Goal: Information Seeking & Learning: Check status

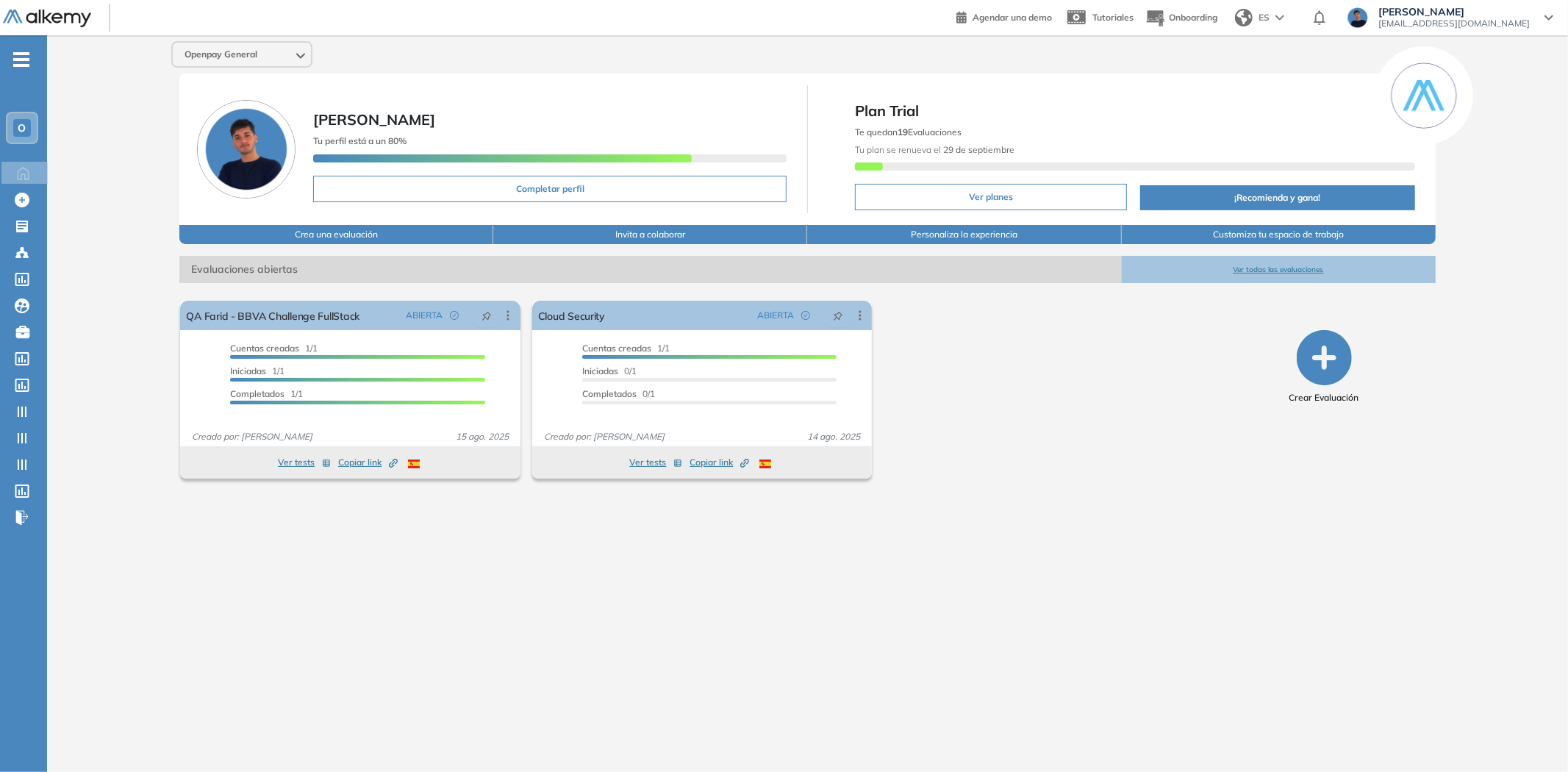
click at [125, 429] on div "Openpay General [PERSON_NAME] perfil está a un 80% Completar perfil Plan Trial …" at bounding box center [807, 392] width 1520 height 714
drag, startPoint x: 12, startPoint y: 125, endPoint x: 19, endPoint y: 135, distance: 12.2
click at [14, 125] on div "O" at bounding box center [22, 128] width 18 height 18
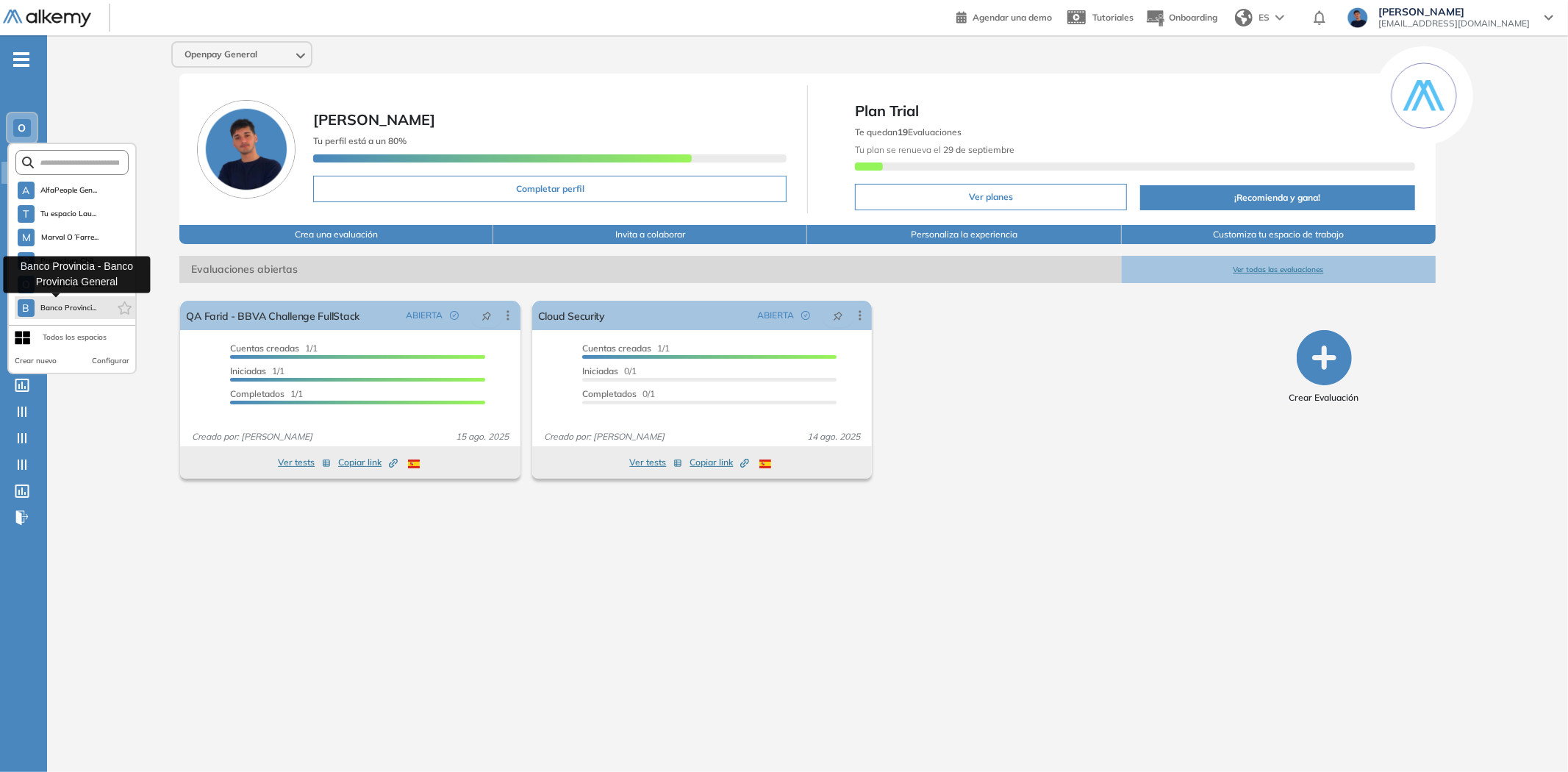
click at [62, 299] on button "B Banco Provinci..." at bounding box center [57, 308] width 79 height 18
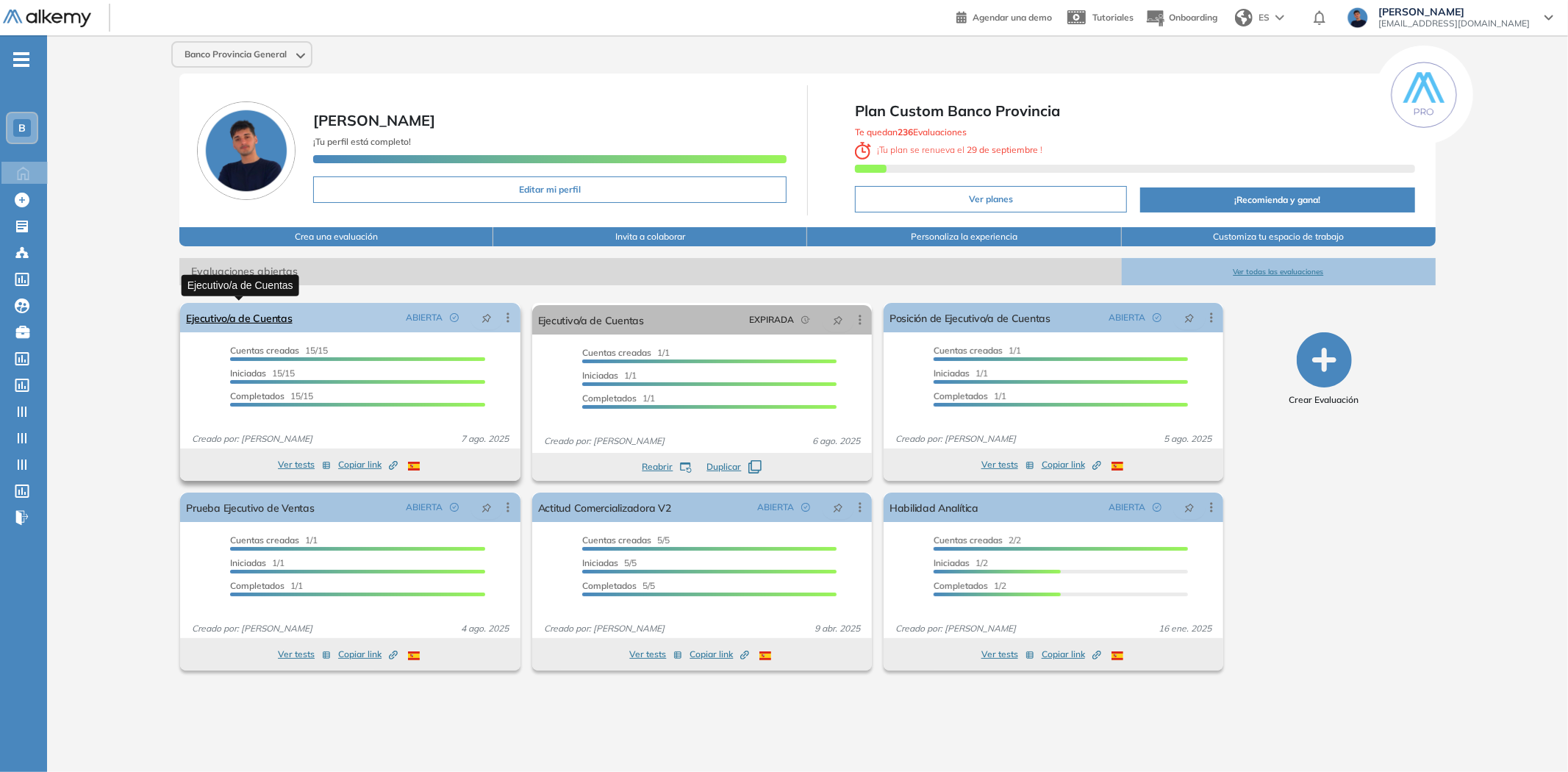
click at [268, 317] on link "Ejecutivo/a de Cuentas" at bounding box center [239, 318] width 106 height 29
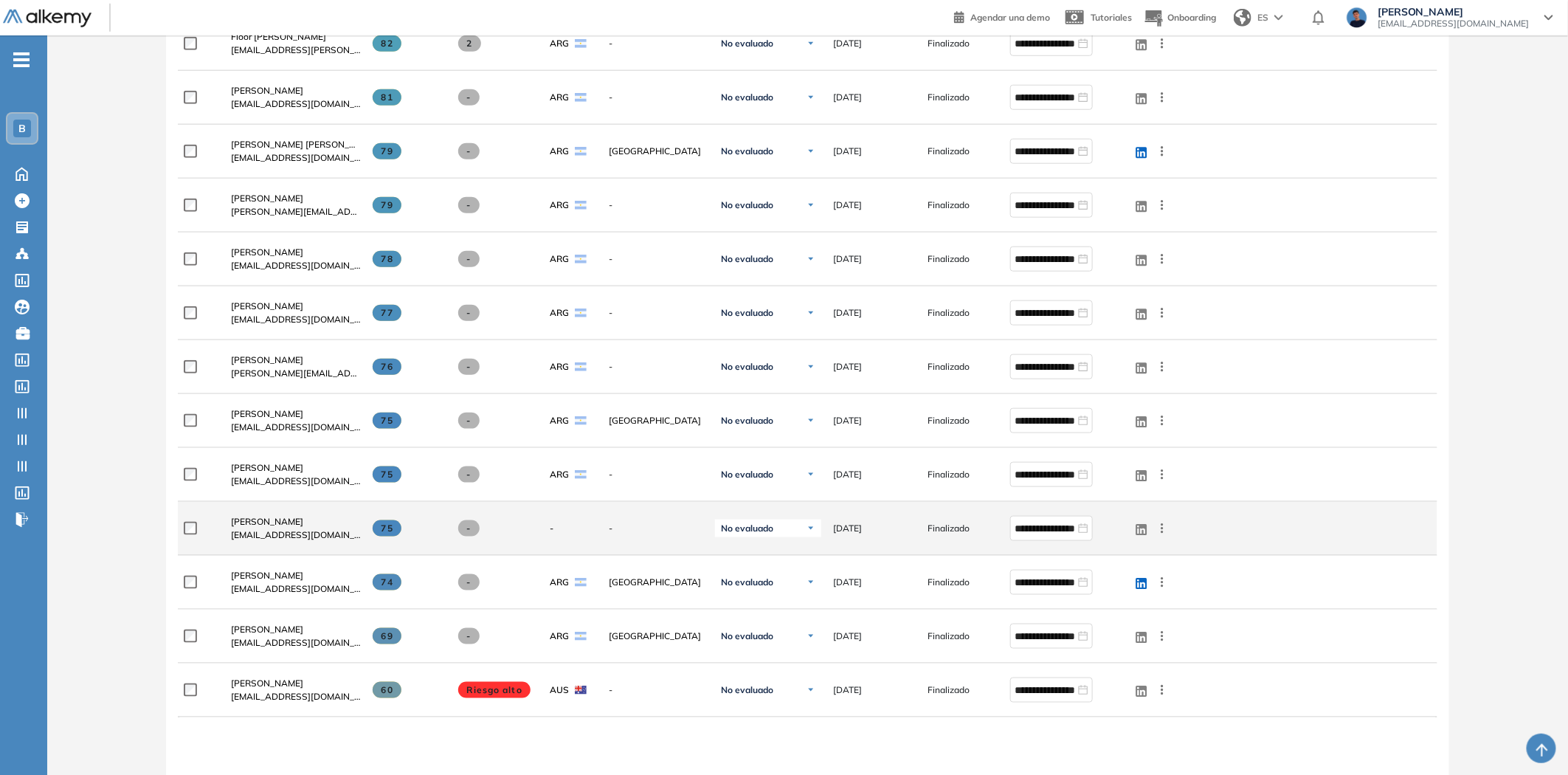
scroll to position [631, 0]
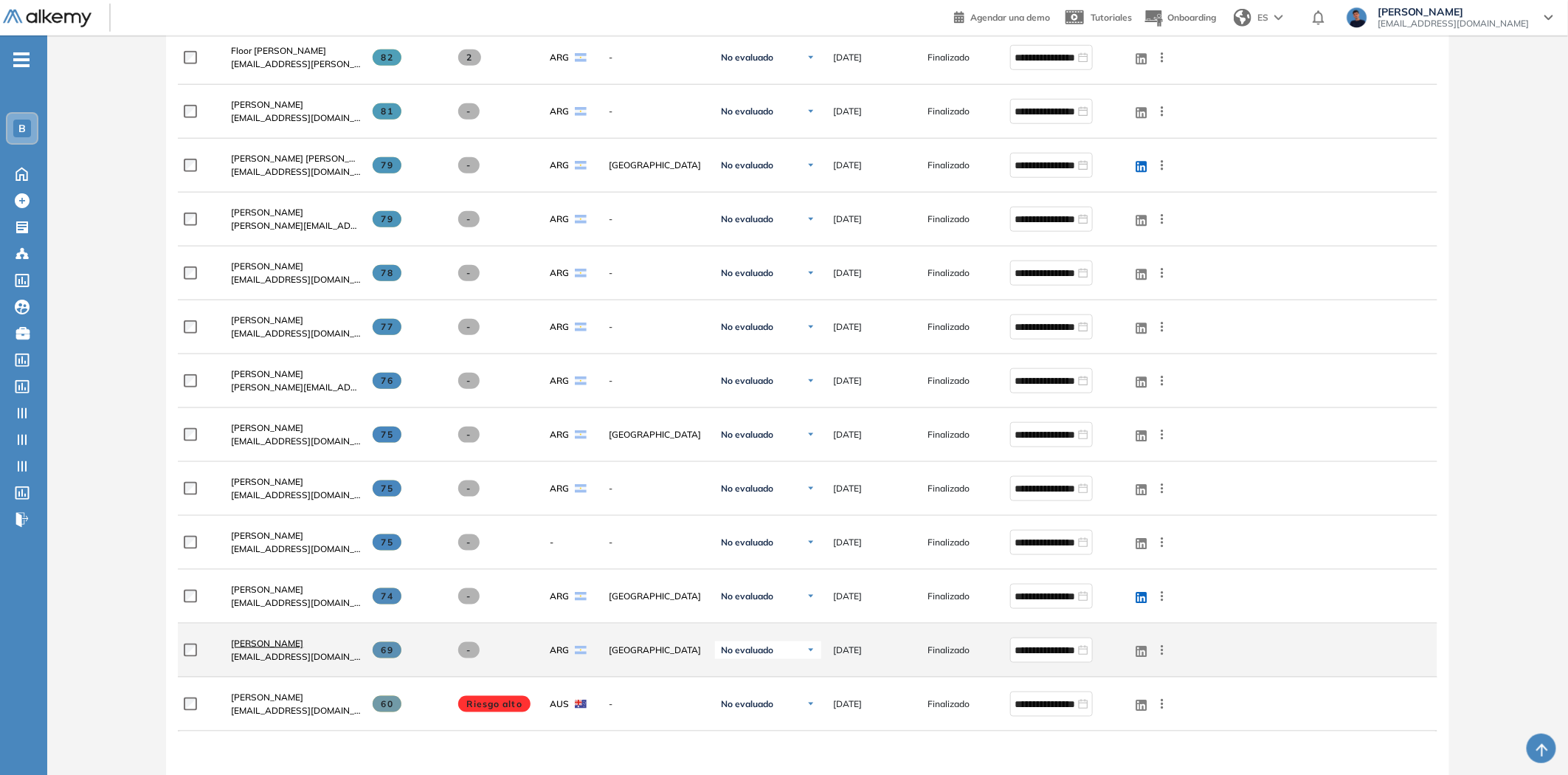
click at [283, 641] on span "[PERSON_NAME]" at bounding box center [267, 643] width 72 height 11
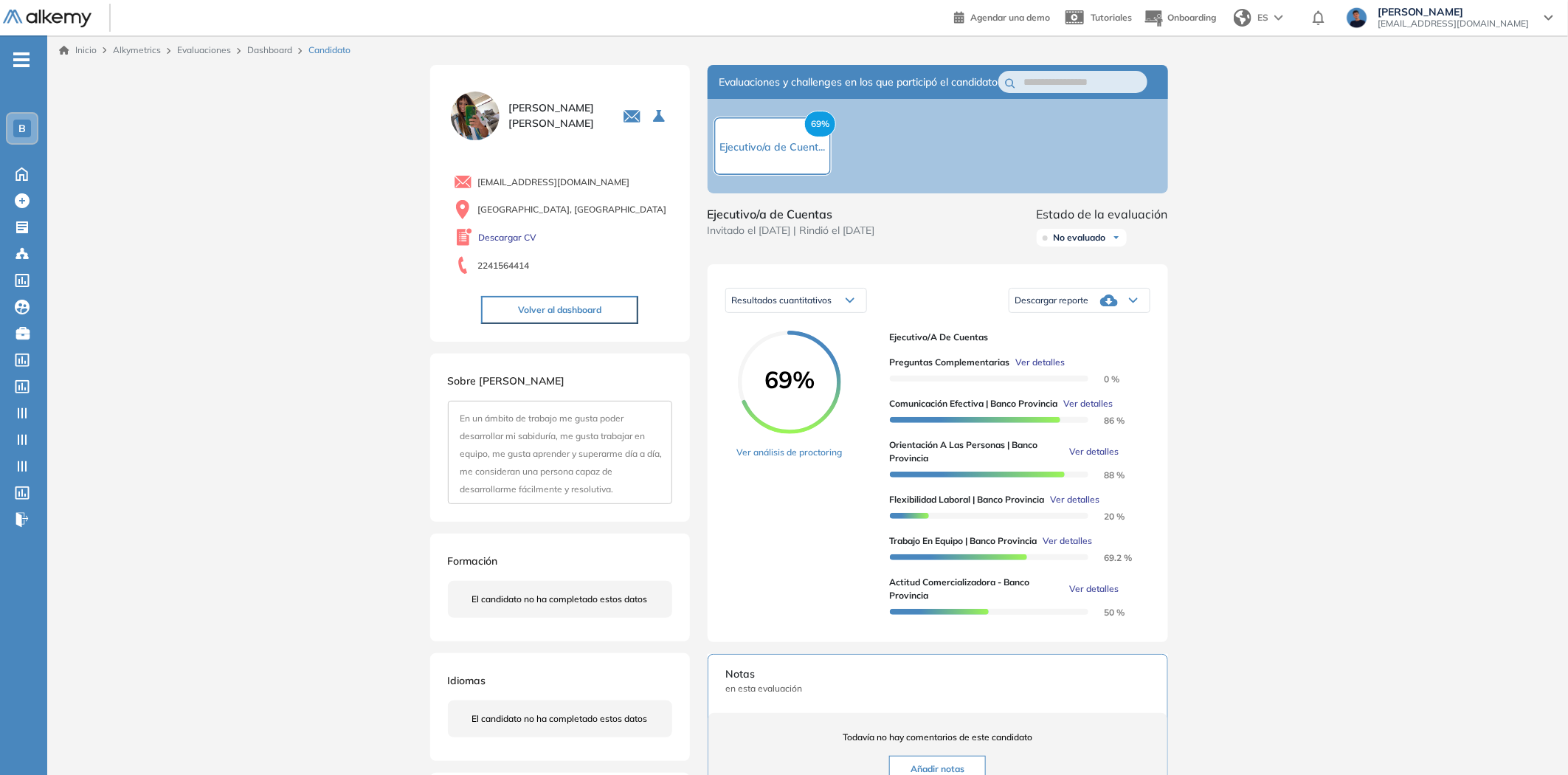
click at [551, 301] on button "Volver al dashboard" at bounding box center [560, 309] width 157 height 28
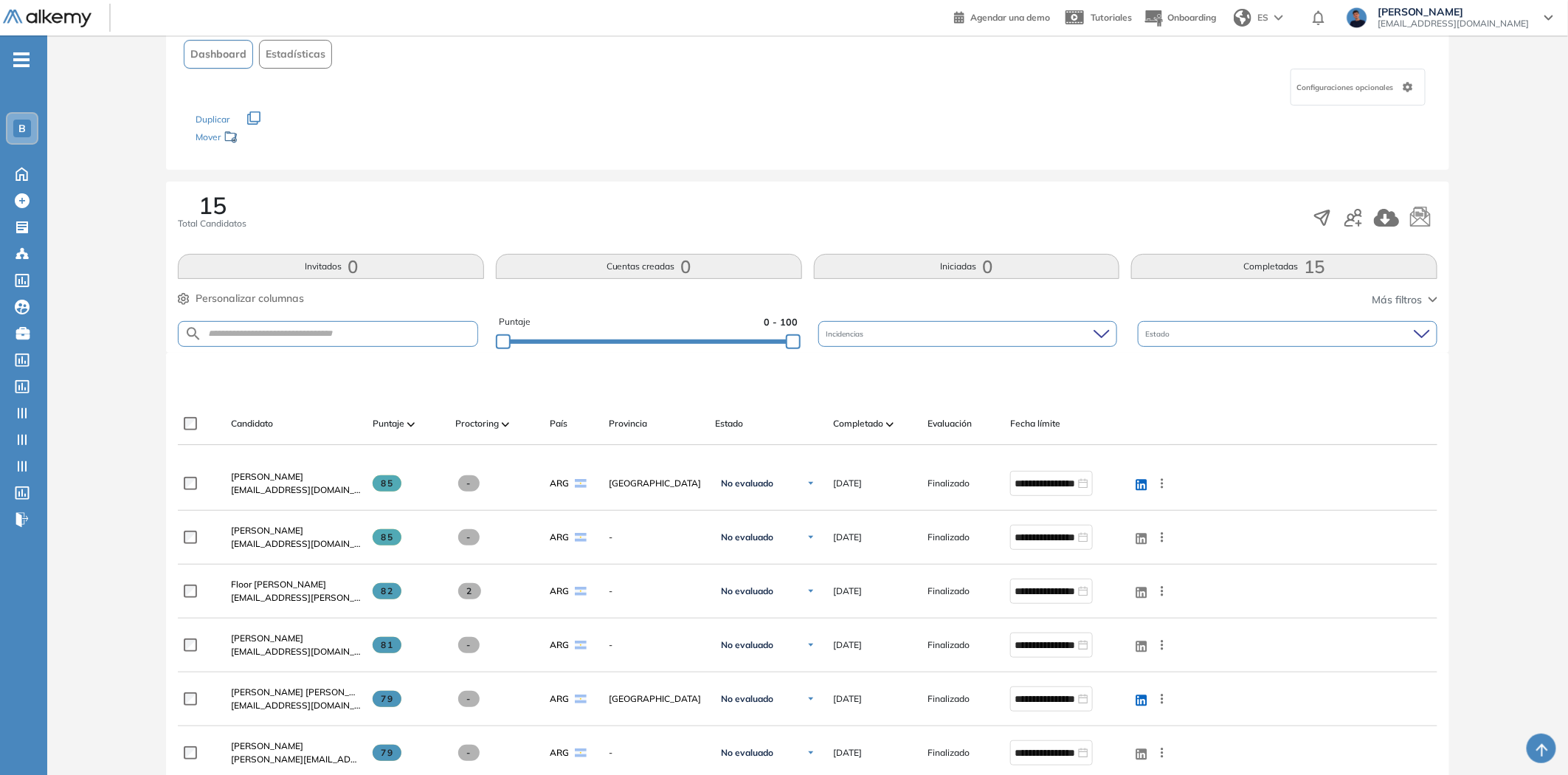
scroll to position [163, 0]
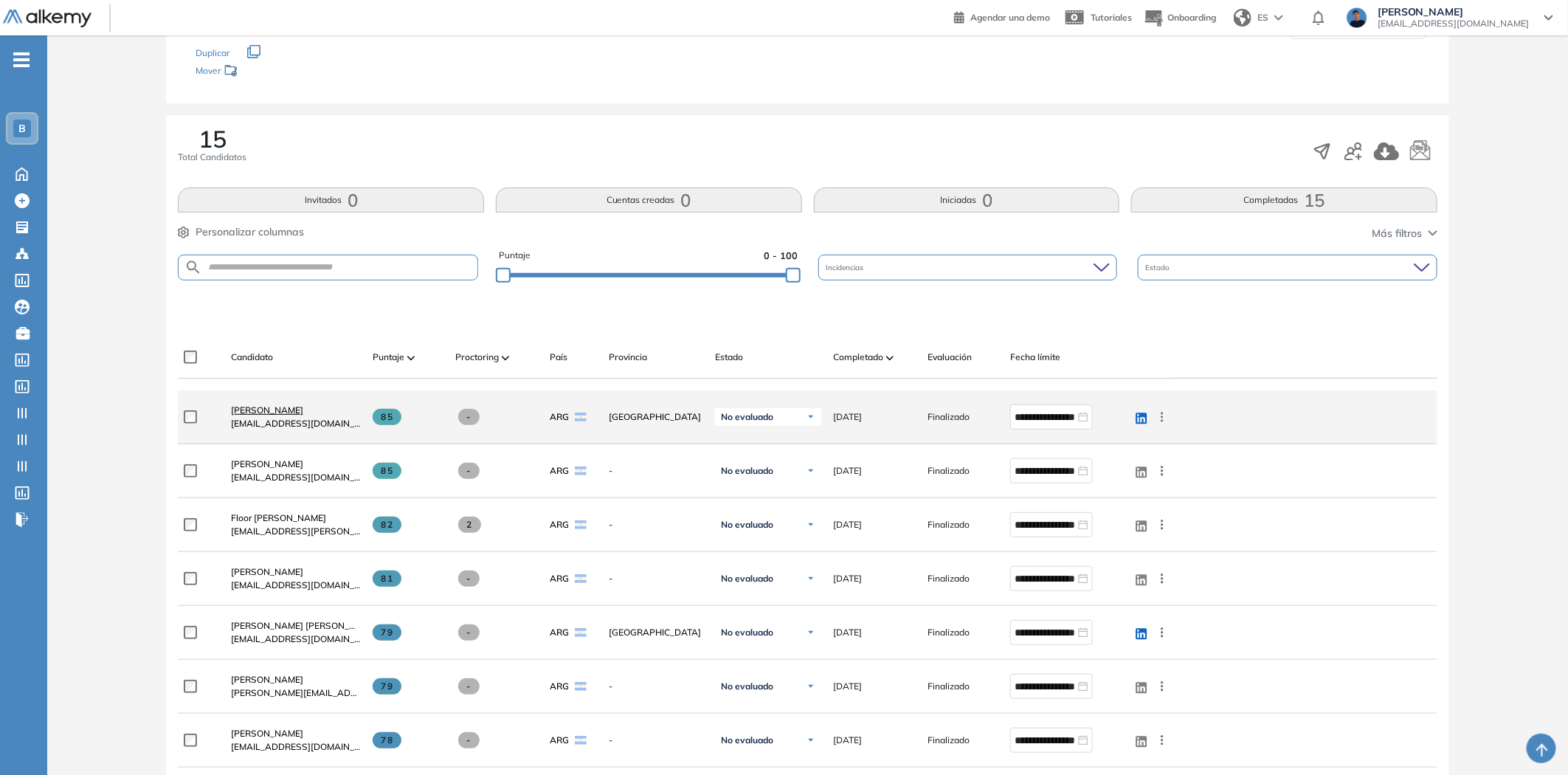
click at [266, 414] on span "[PERSON_NAME]" at bounding box center [267, 409] width 72 height 11
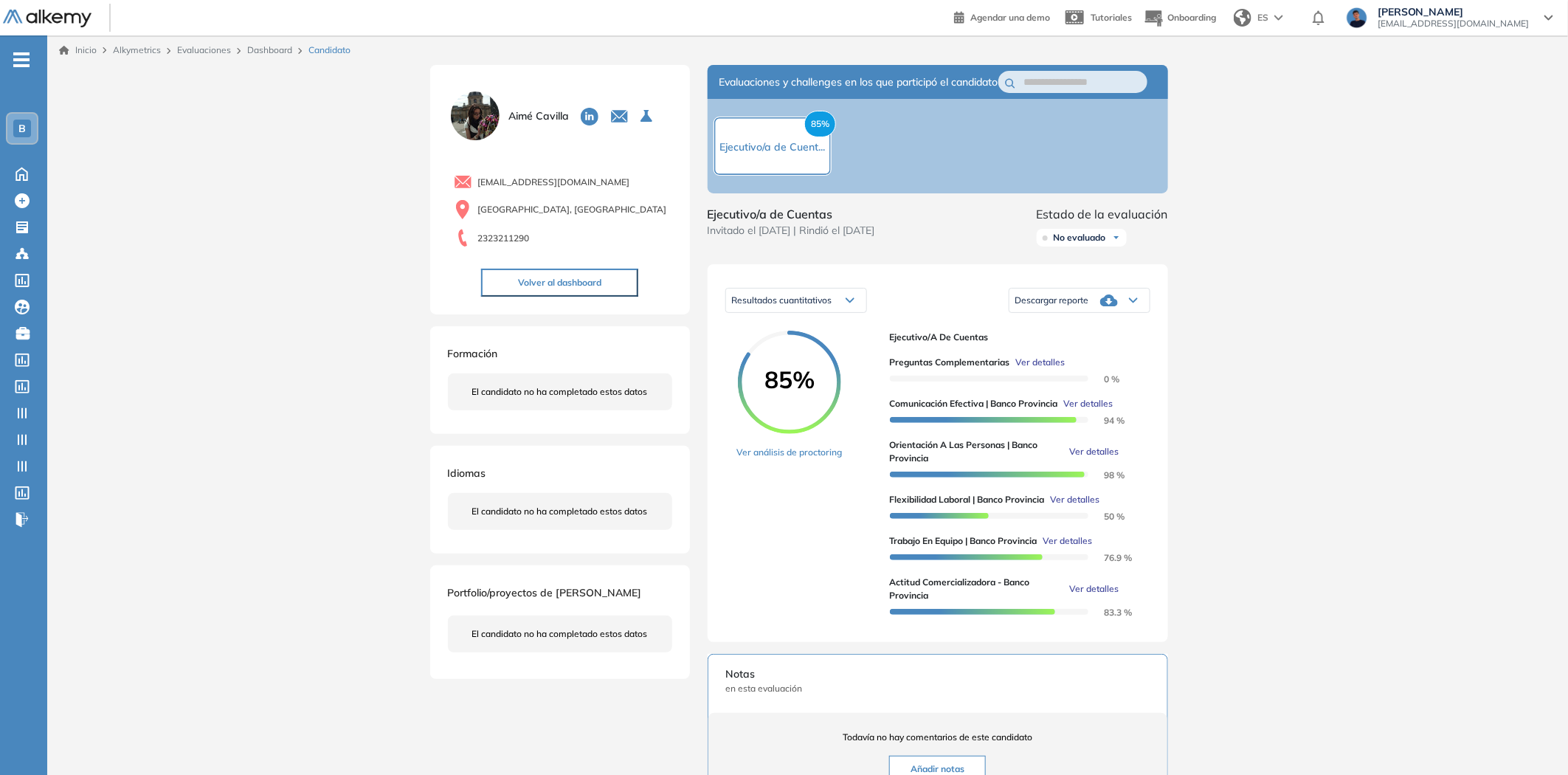
click at [1034, 369] on span "Ver detalles" at bounding box center [1040, 363] width 50 height 14
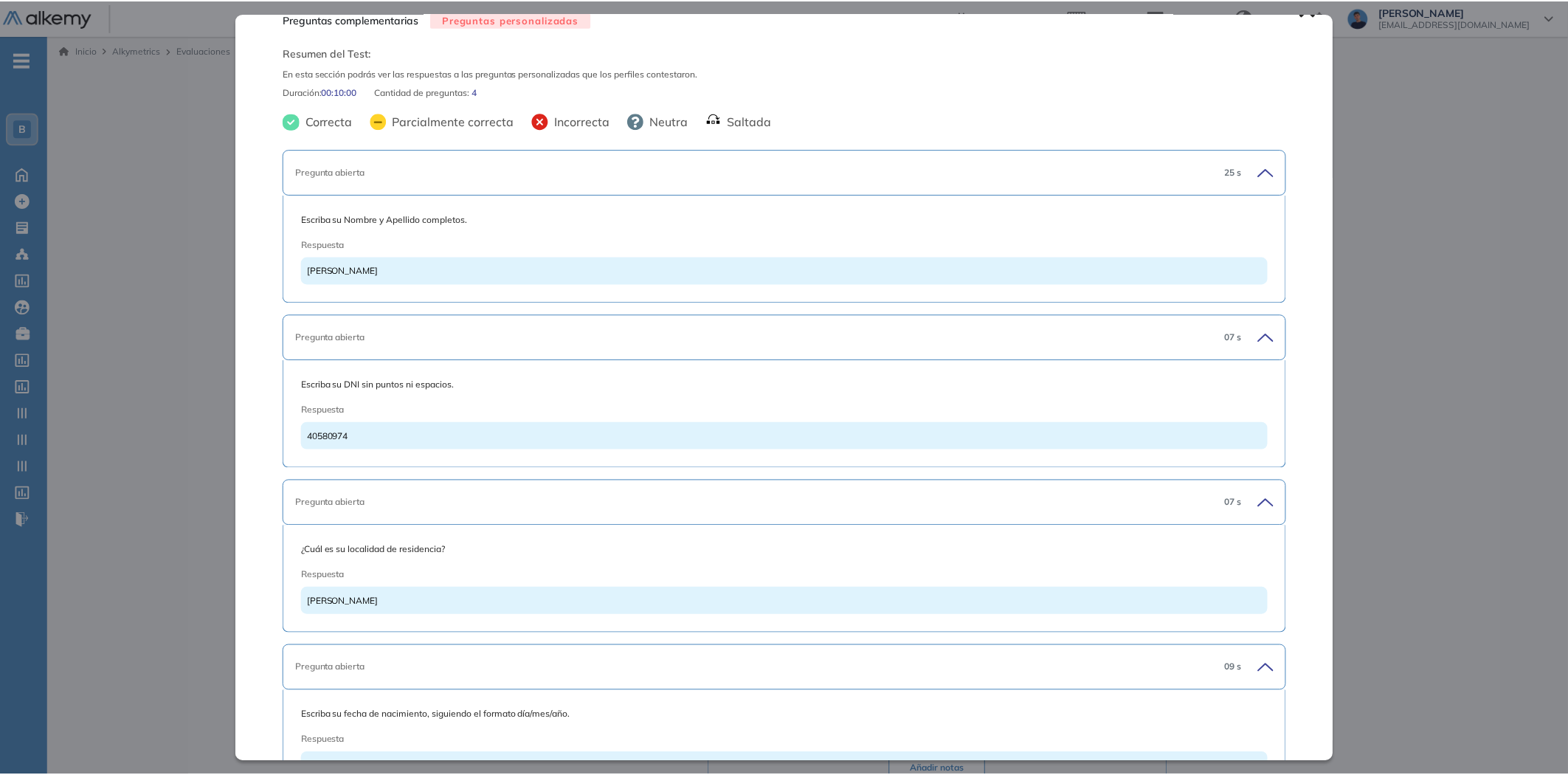
scroll to position [128, 0]
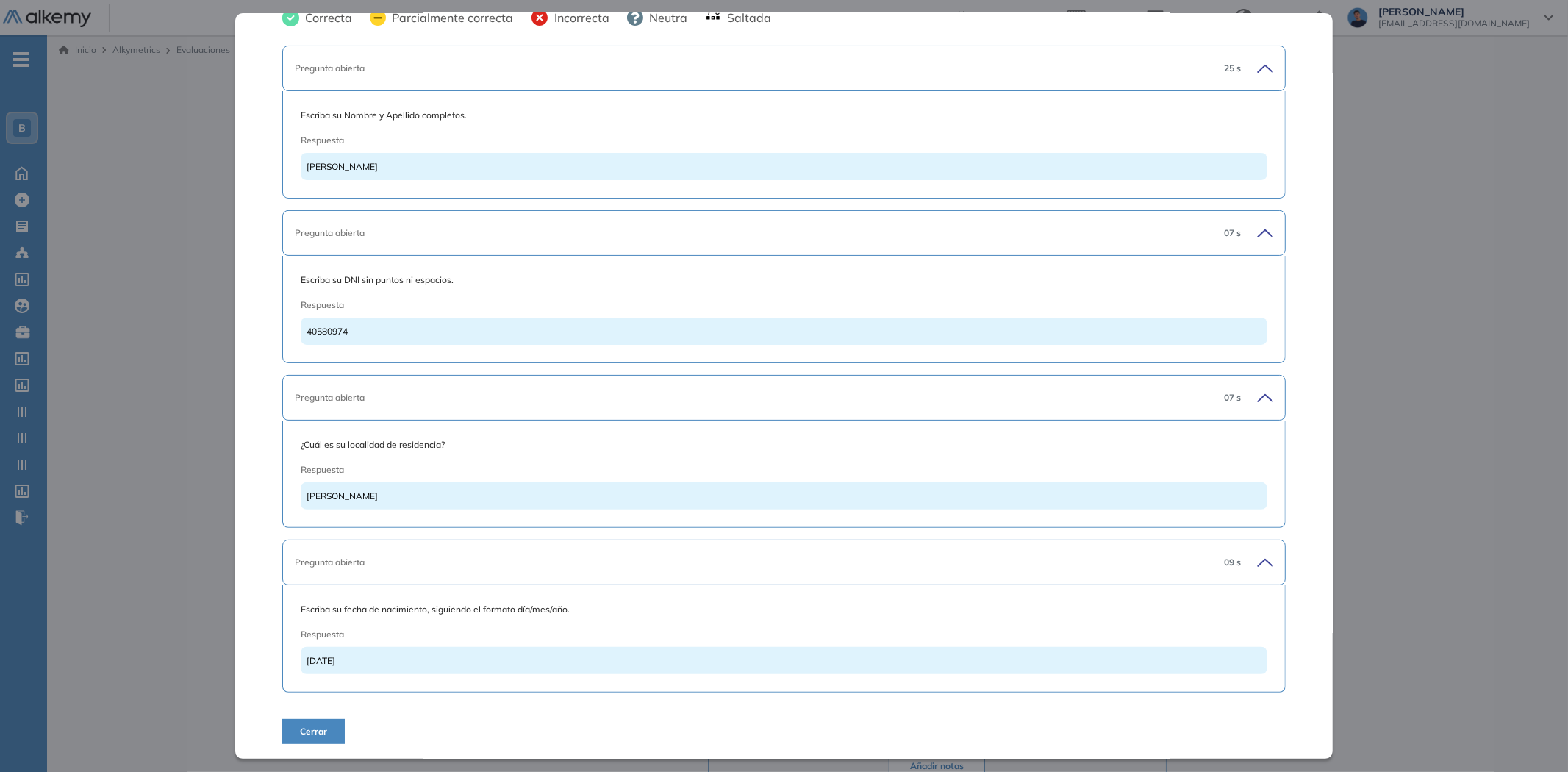
click at [312, 732] on span "Cerrar" at bounding box center [314, 732] width 27 height 14
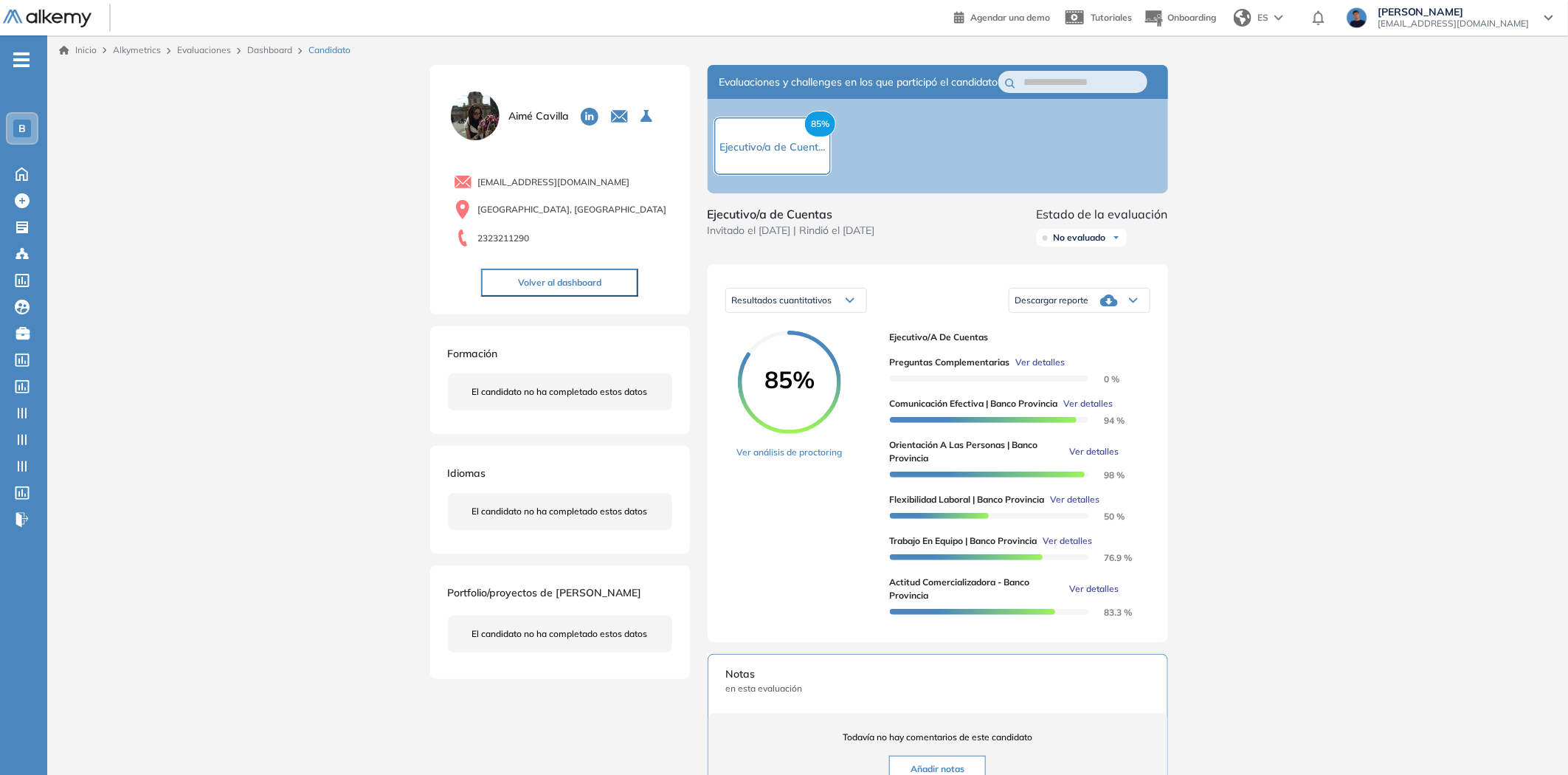
scroll to position [0, 0]
click at [584, 278] on button "Volver al dashboard" at bounding box center [560, 283] width 157 height 28
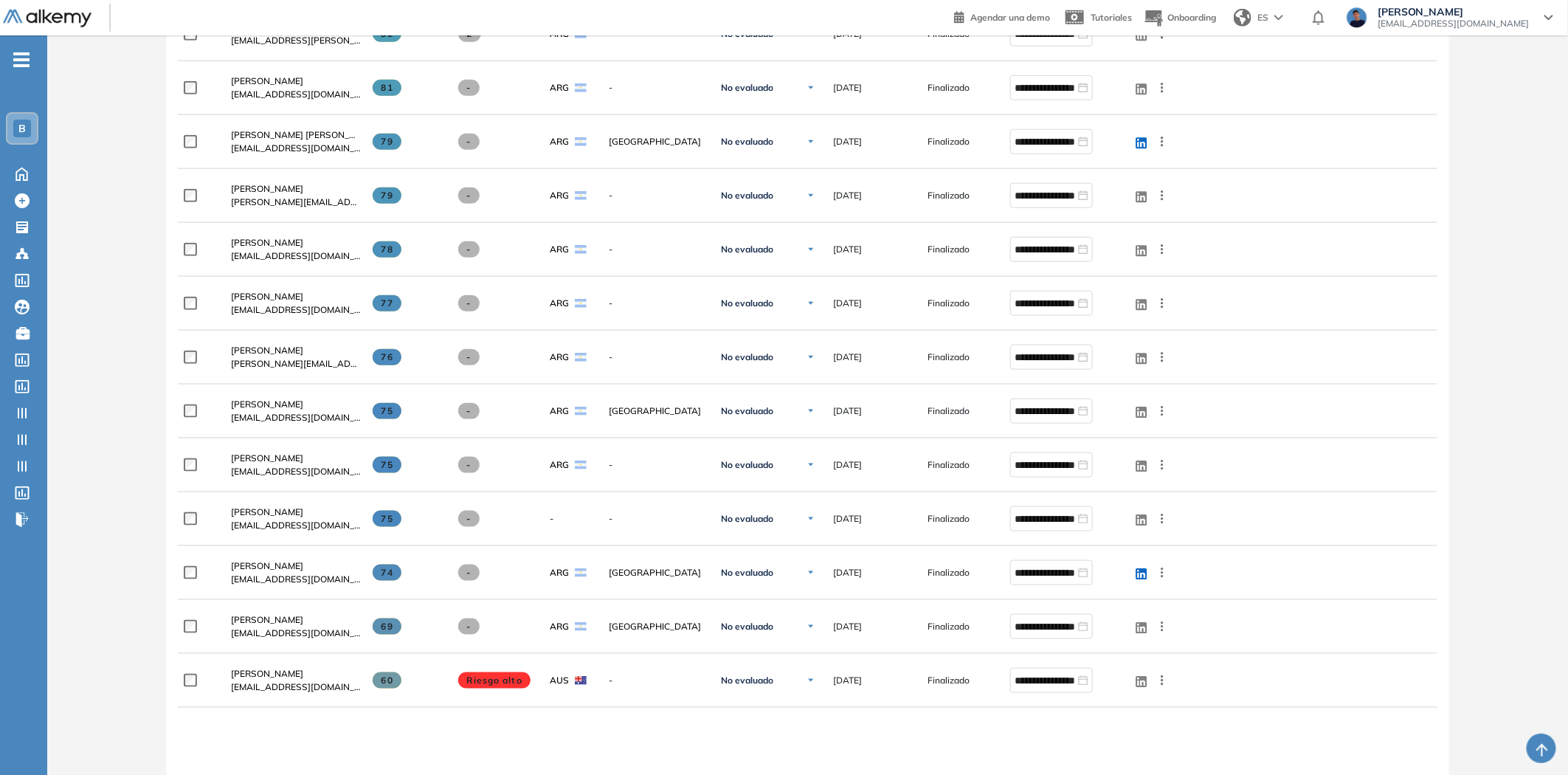
scroll to position [656, 0]
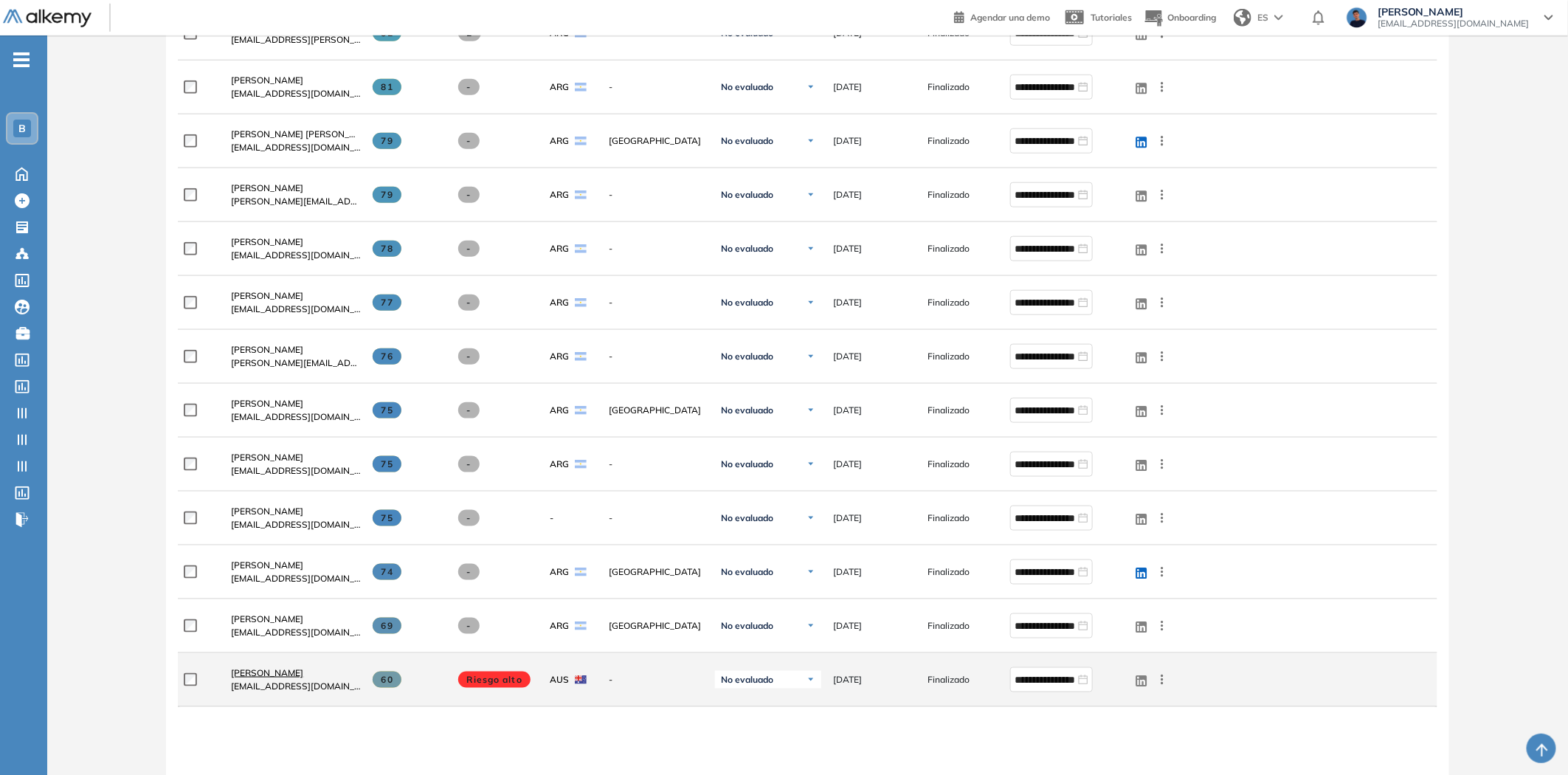
click at [284, 672] on span "[PERSON_NAME]" at bounding box center [267, 672] width 72 height 11
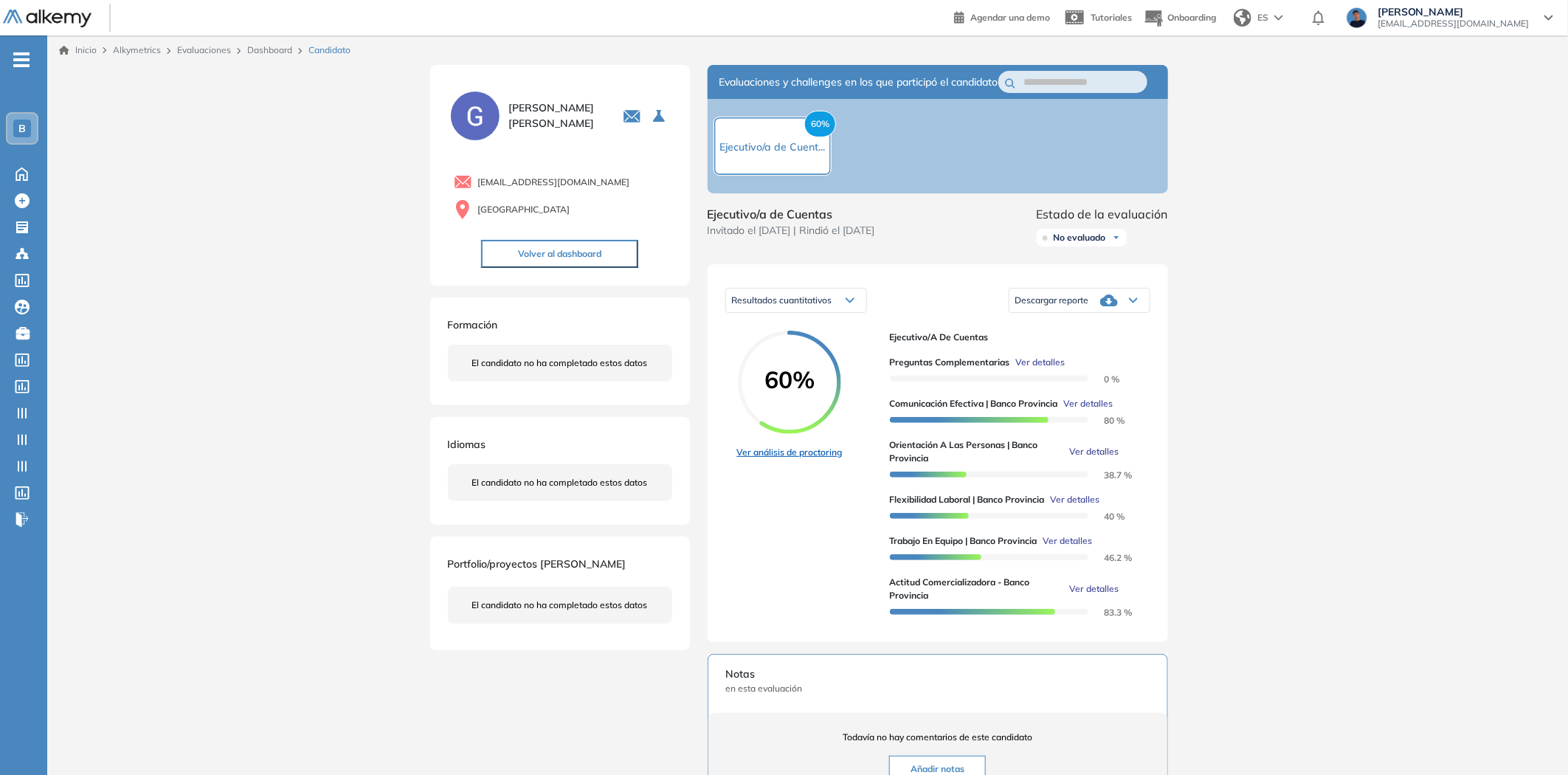
click at [789, 459] on link "Ver análisis de proctoring" at bounding box center [789, 453] width 106 height 14
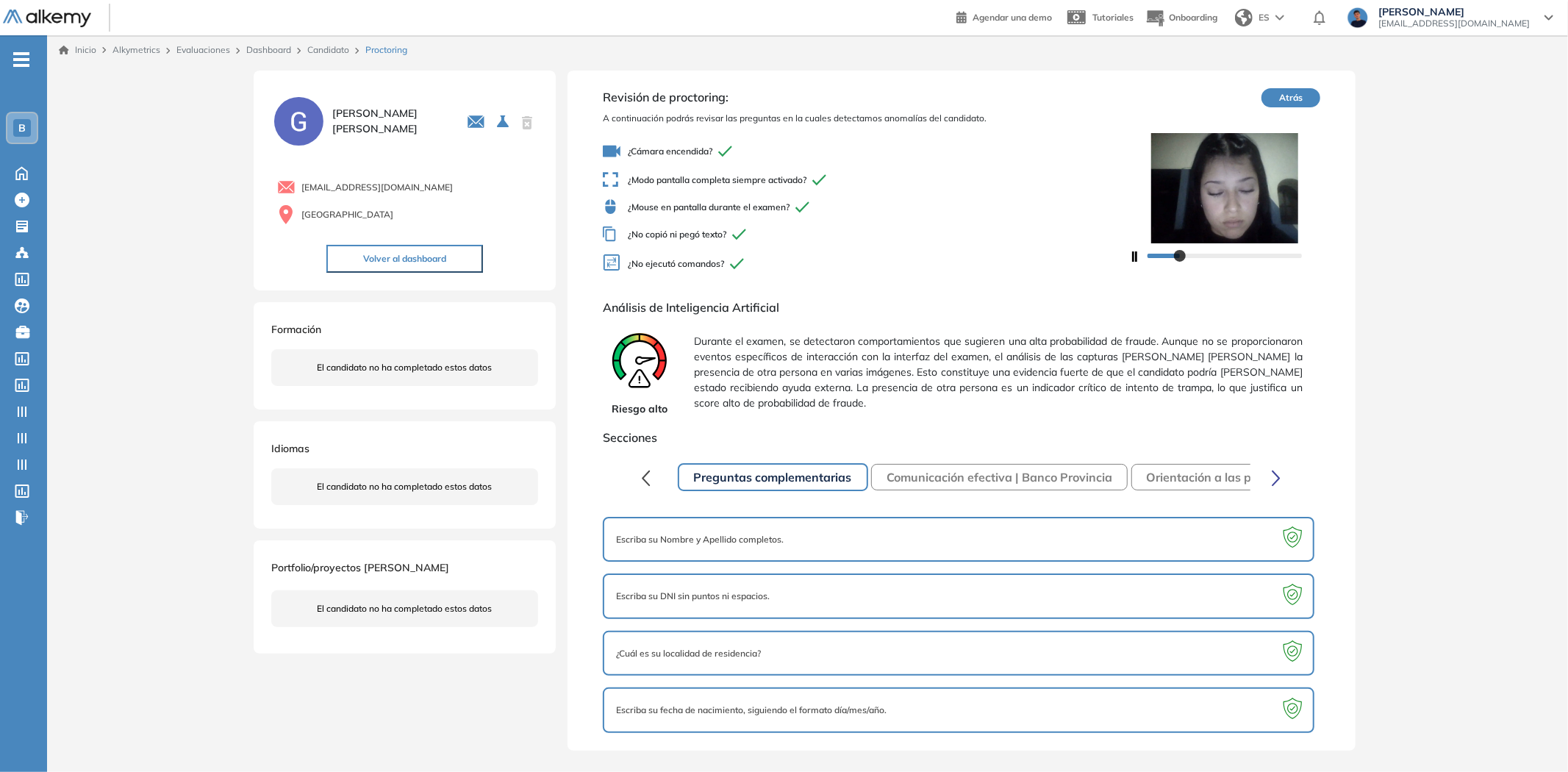
click at [1067, 472] on button "Comunicación efectiva | Banco Provincia" at bounding box center [999, 477] width 256 height 26
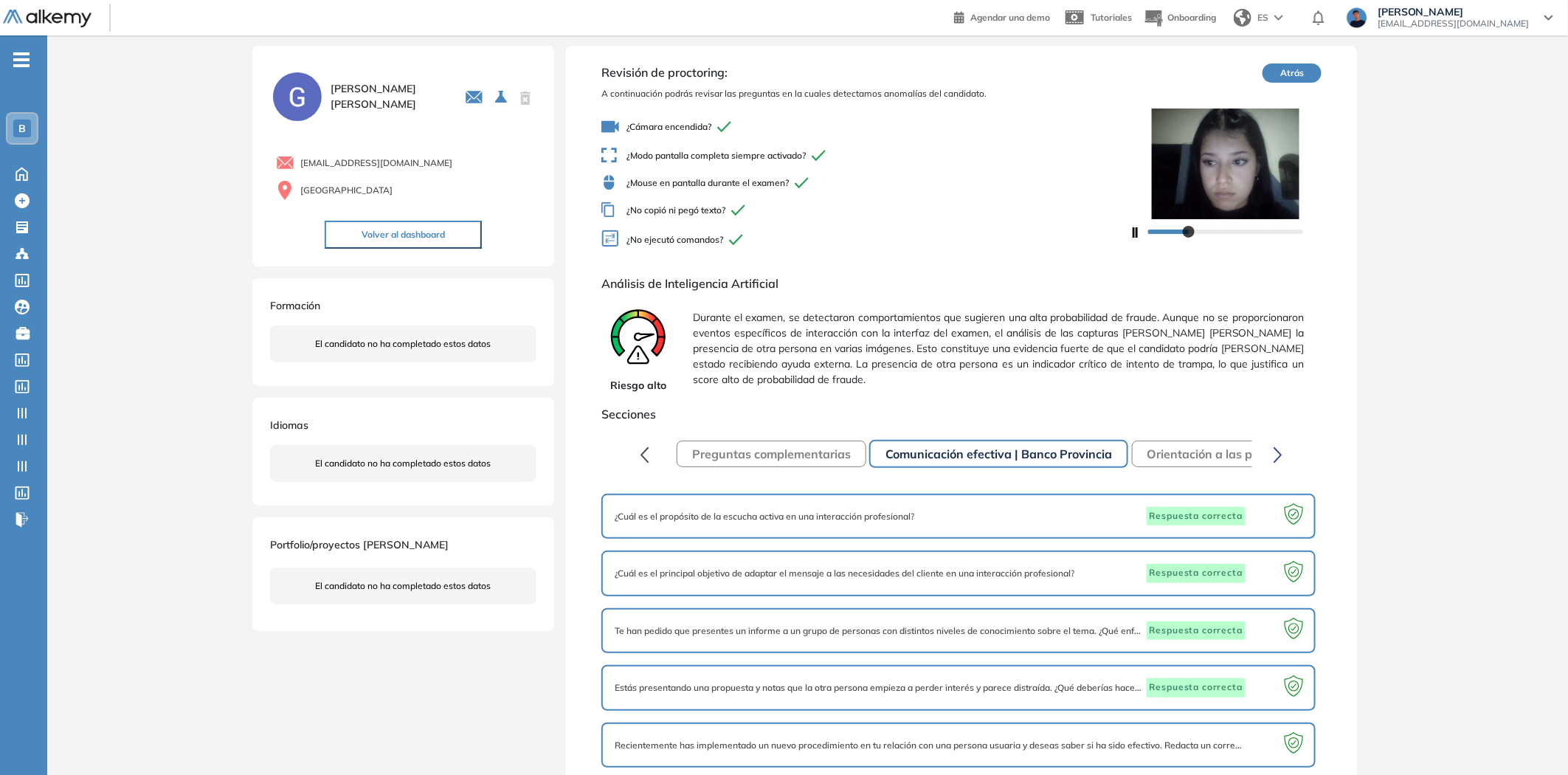
scroll to position [28, 0]
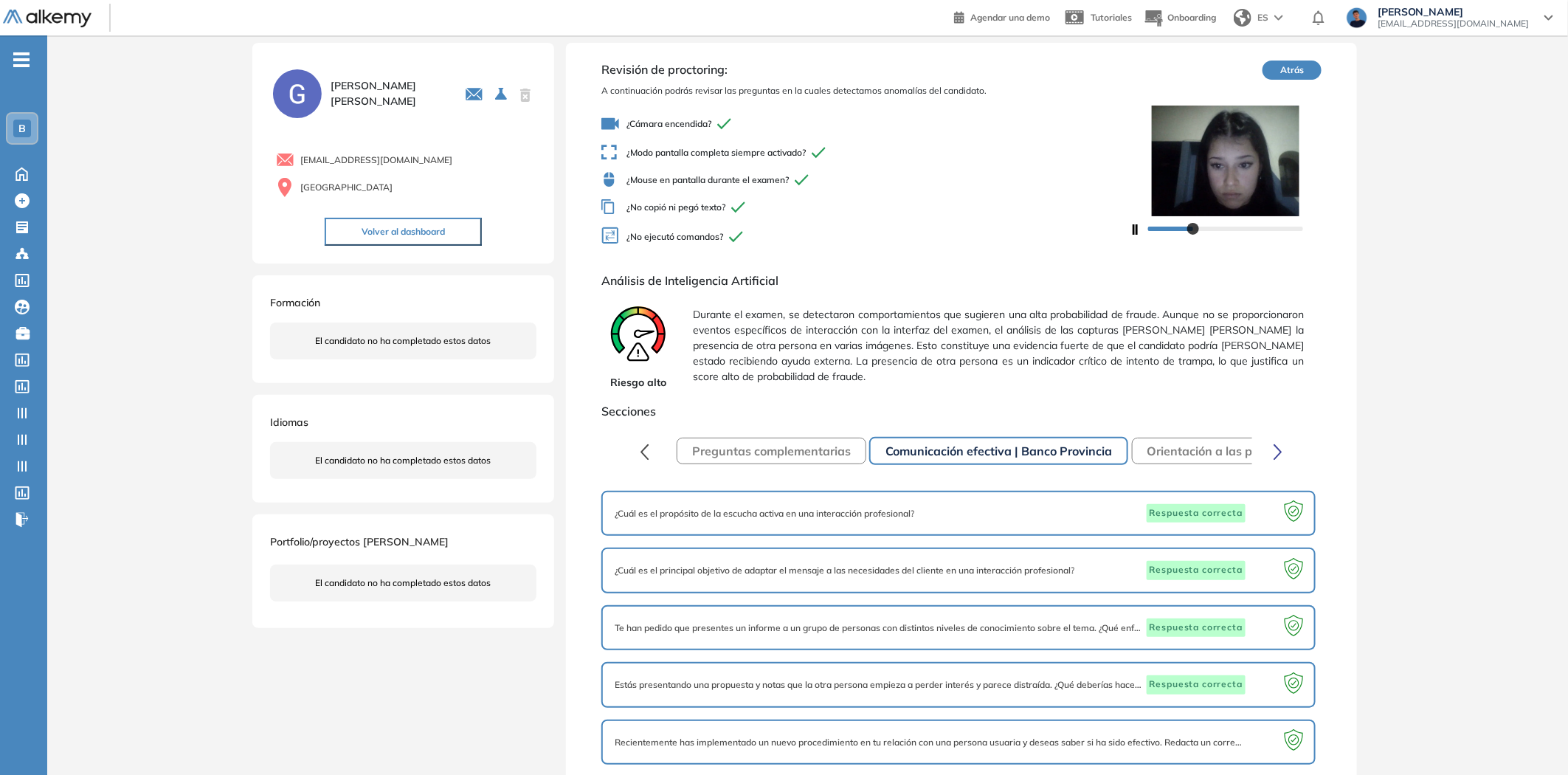
click at [1282, 455] on button "button" at bounding box center [1277, 451] width 28 height 29
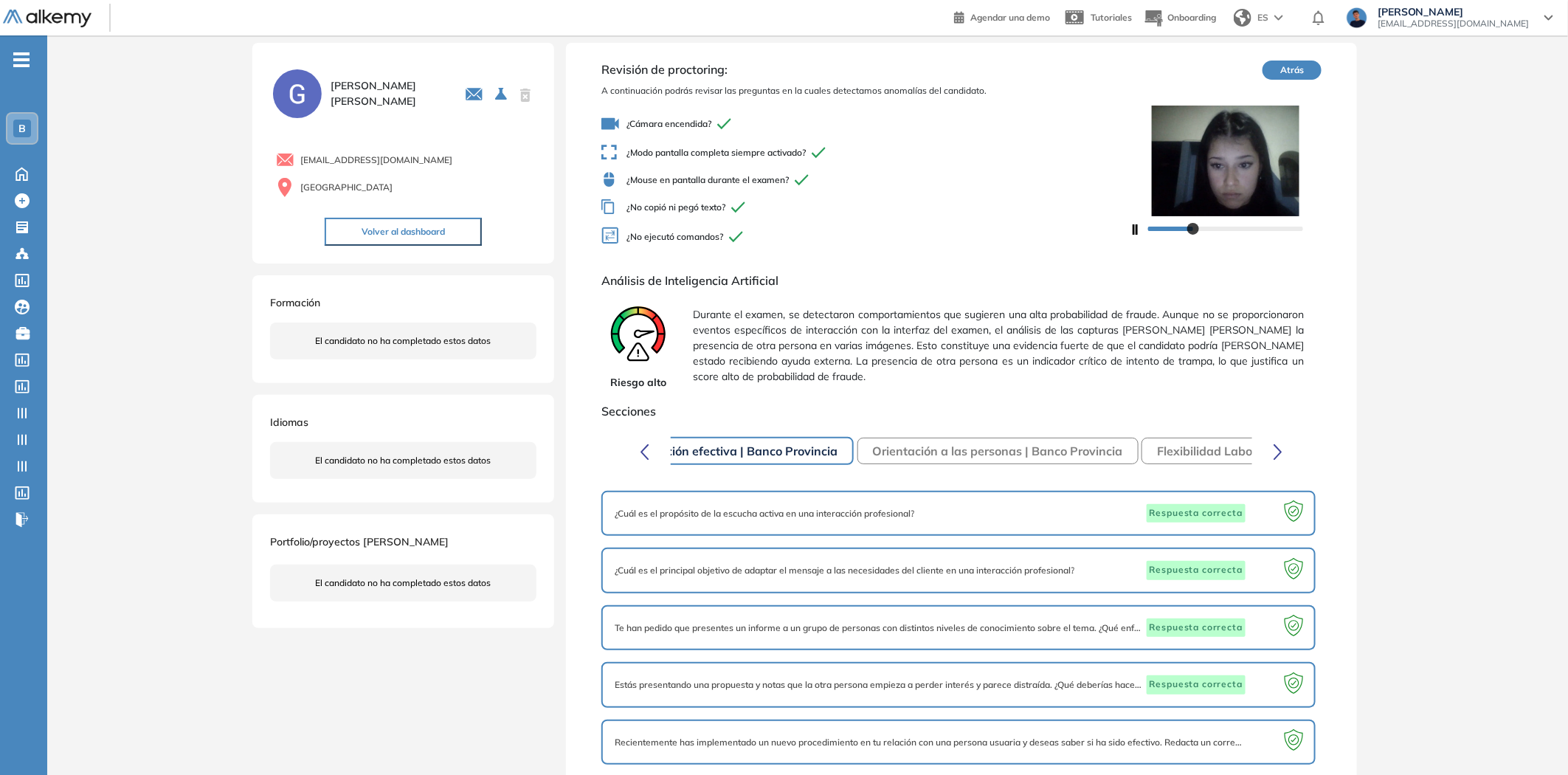
scroll to position [0, 290]
click at [1010, 442] on button "Orientación a las personas | Banco Provincia" at bounding box center [982, 450] width 281 height 26
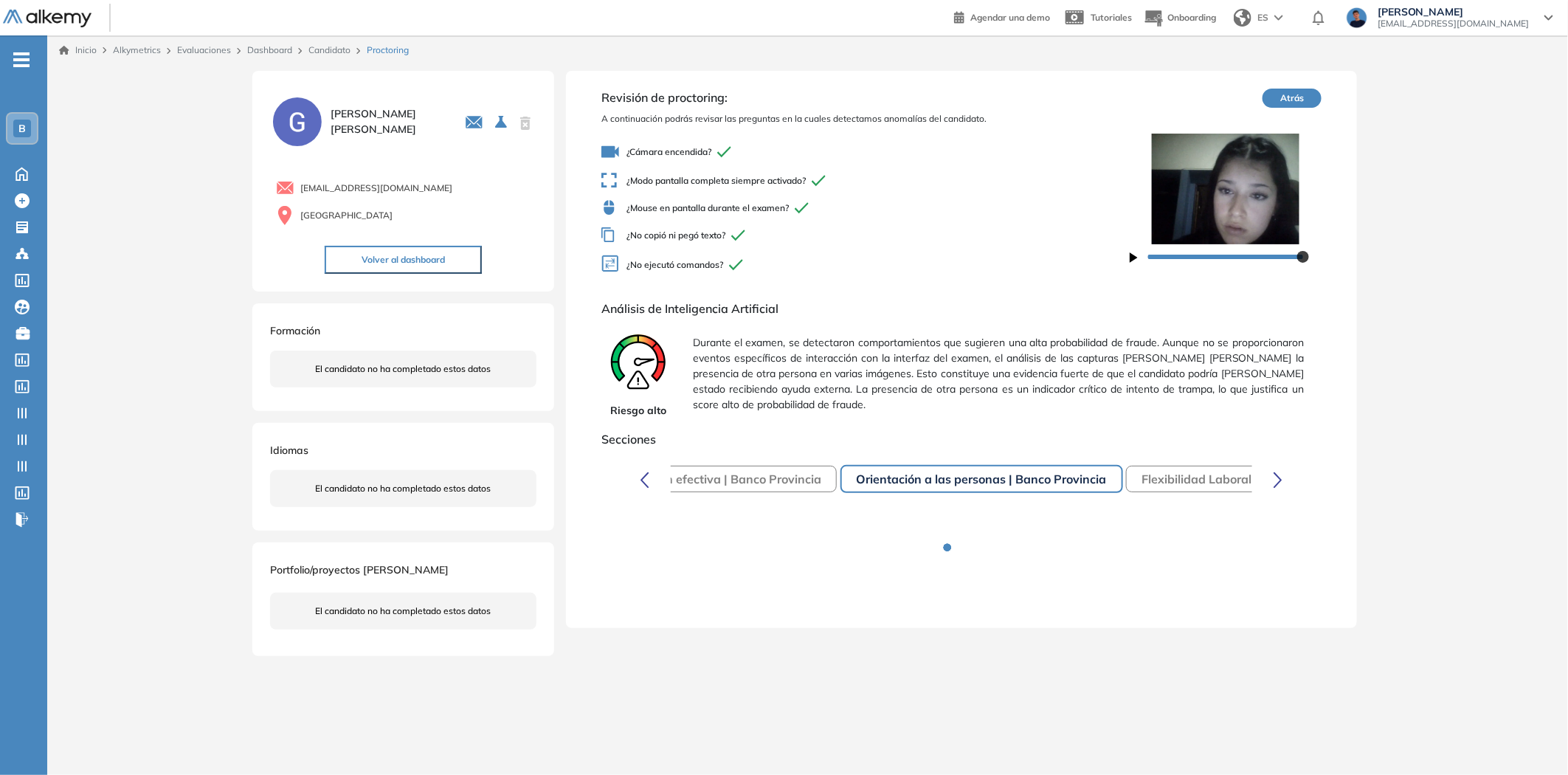
scroll to position [0, 0]
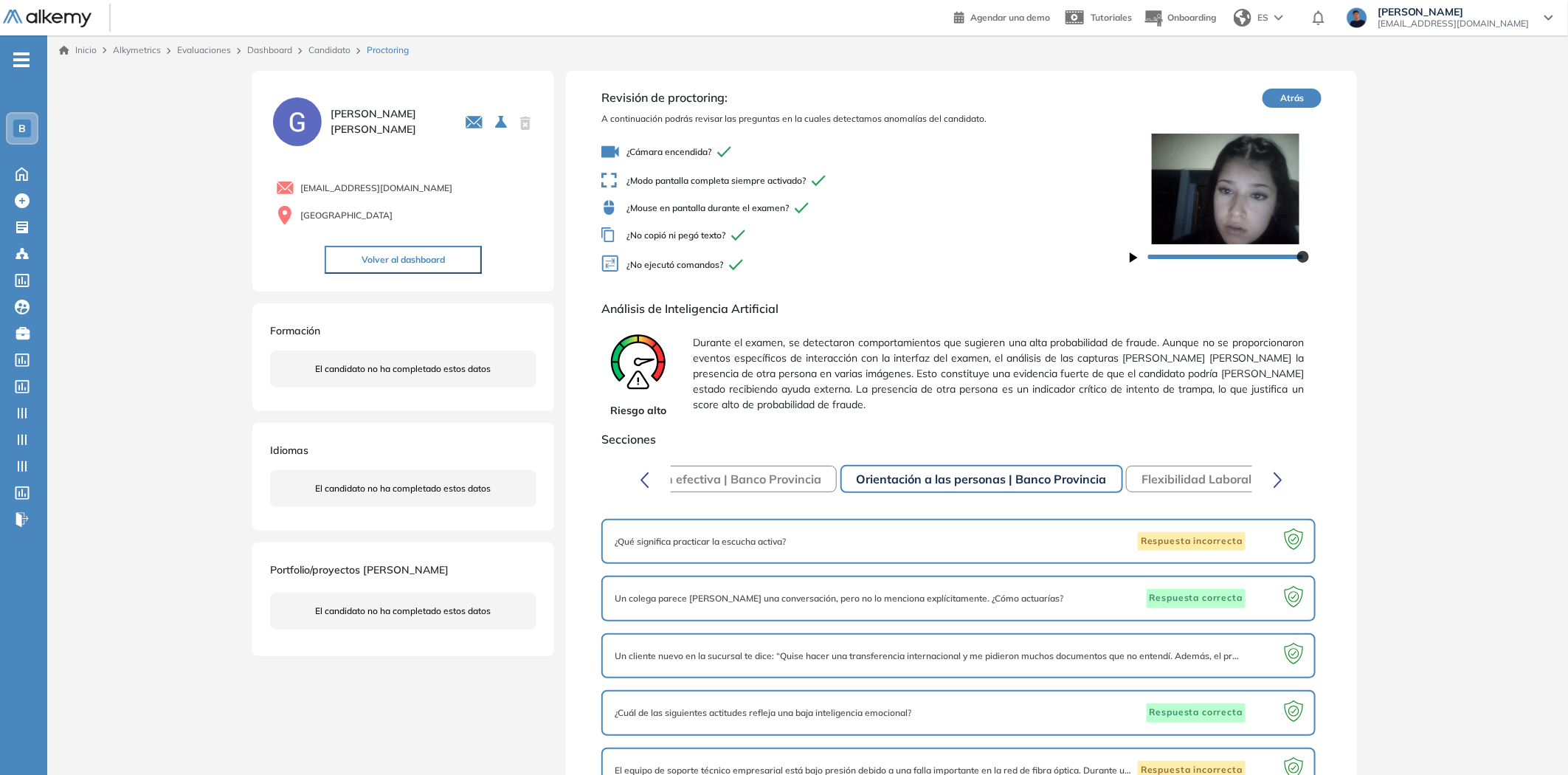
click at [1133, 260] on icon "button" at bounding box center [1134, 257] width 8 height 11
click at [1133, 260] on icon "button" at bounding box center [1136, 257] width 6 height 11
click at [1295, 88] on button "Atrás" at bounding box center [1291, 98] width 59 height 20
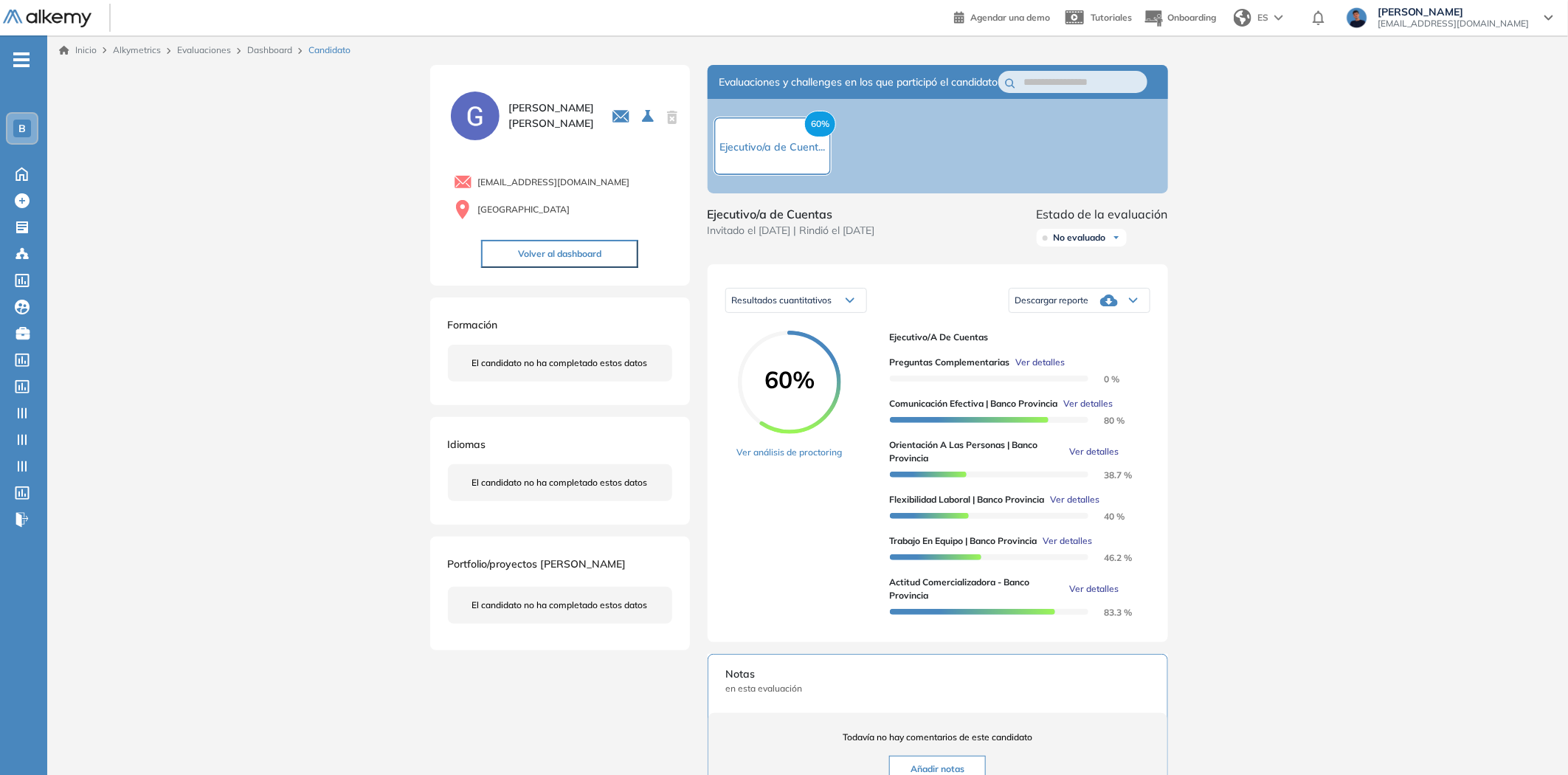
click at [516, 245] on button "Volver al dashboard" at bounding box center [560, 253] width 157 height 28
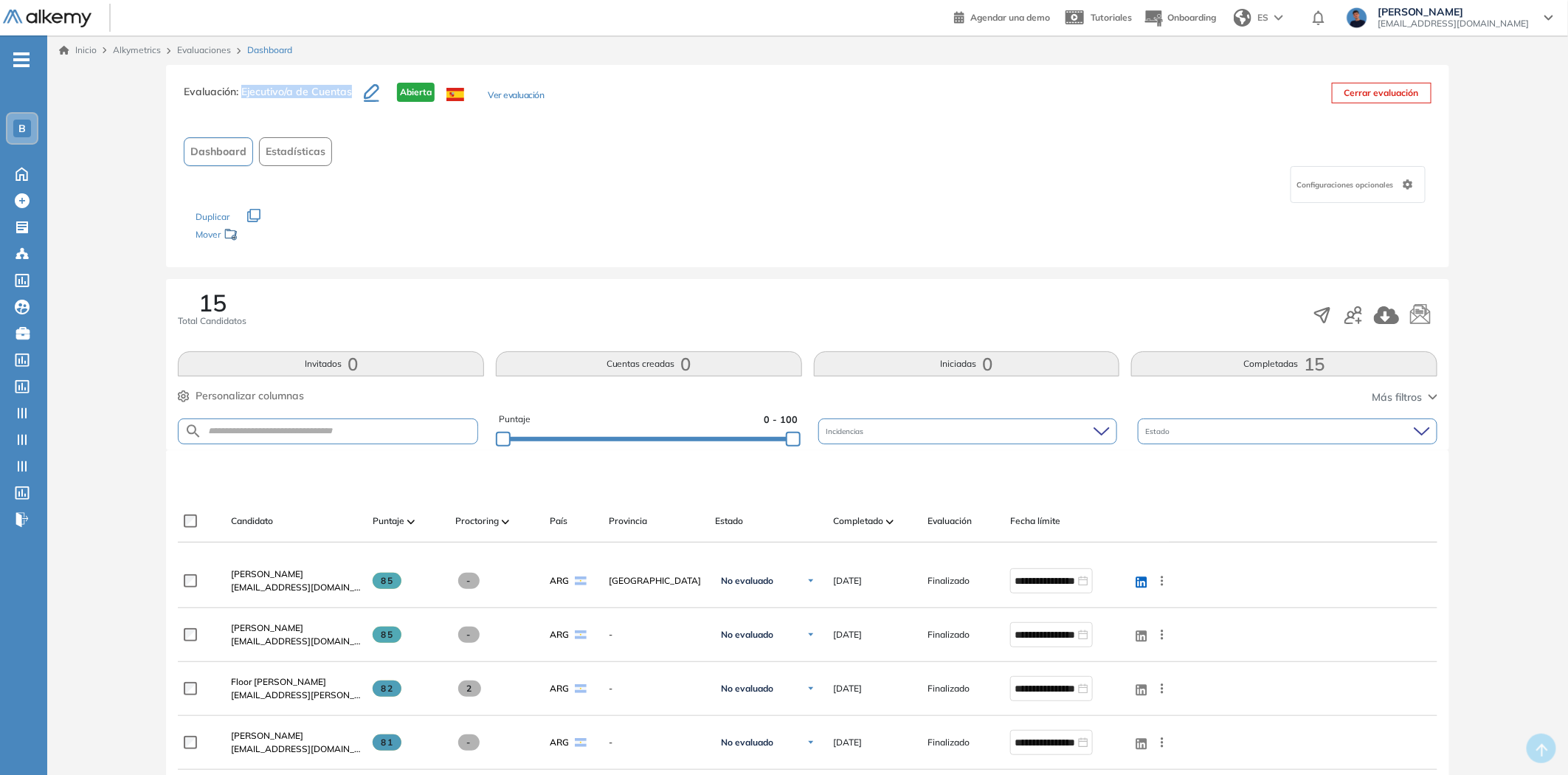
drag, startPoint x: 242, startPoint y: 90, endPoint x: 349, endPoint y: 90, distance: 107.0
click at [349, 90] on span ": Ejecutivo/a de Cuentas" at bounding box center [293, 92] width 115 height 14
copy span "Ejecutivo/a de Cuentas"
click at [384, 204] on div "Duplicar" at bounding box center [807, 209] width 1223 height 14
click at [234, 160] on button "Dashboard" at bounding box center [218, 151] width 69 height 28
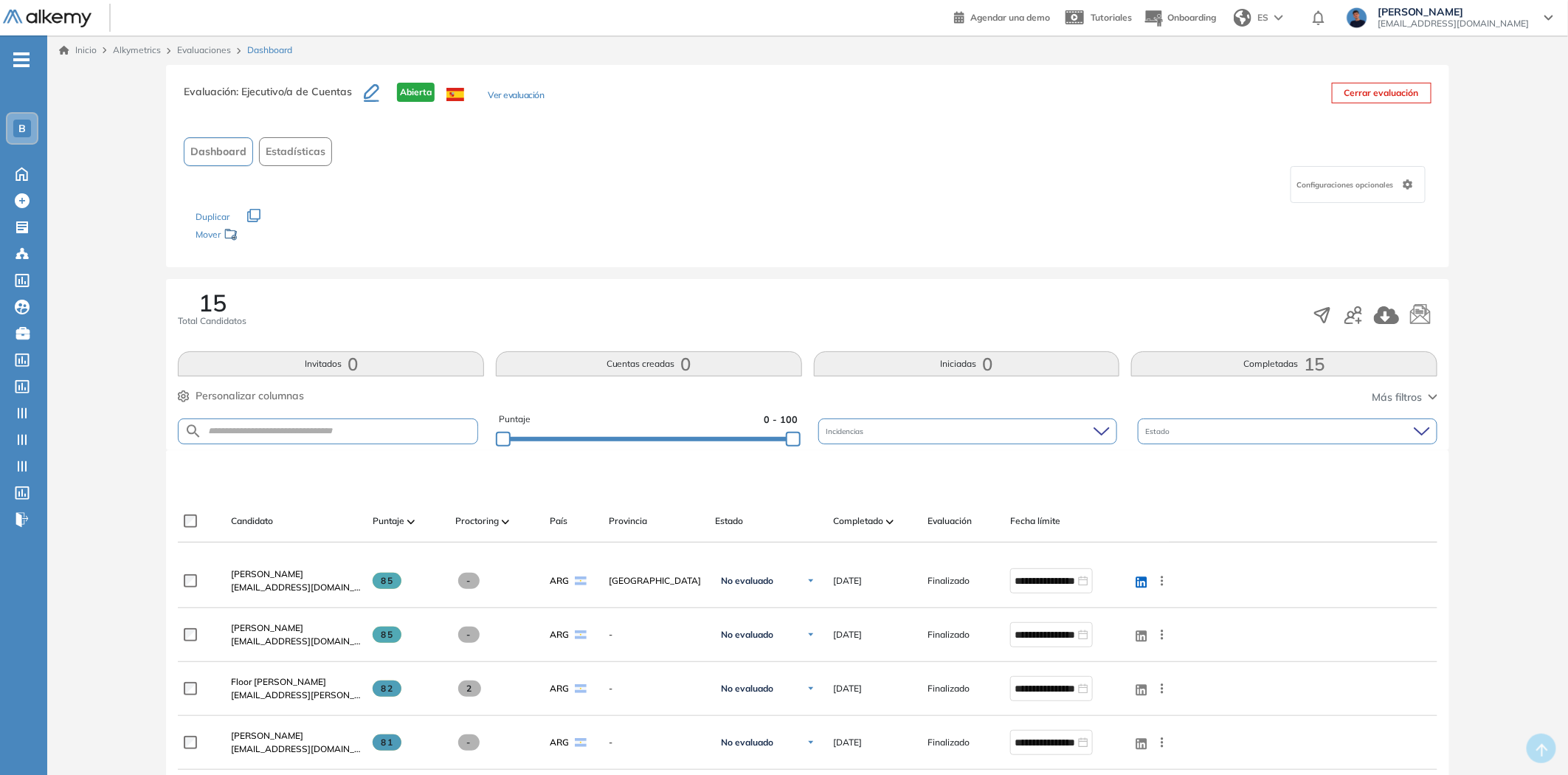
click at [216, 50] on link "Evaluaciones" at bounding box center [203, 49] width 54 height 11
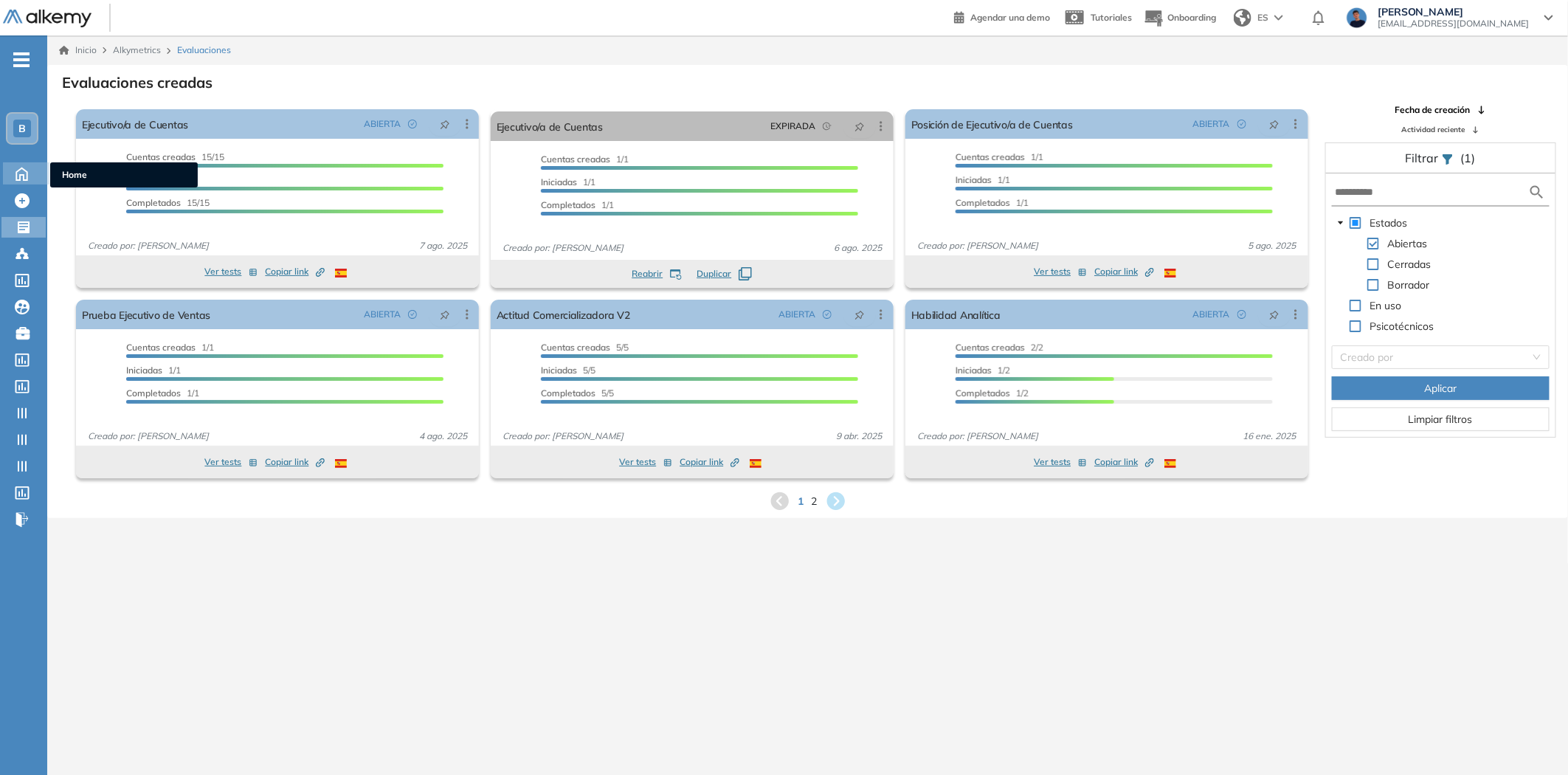
click at [28, 173] on icon at bounding box center [22, 172] width 25 height 18
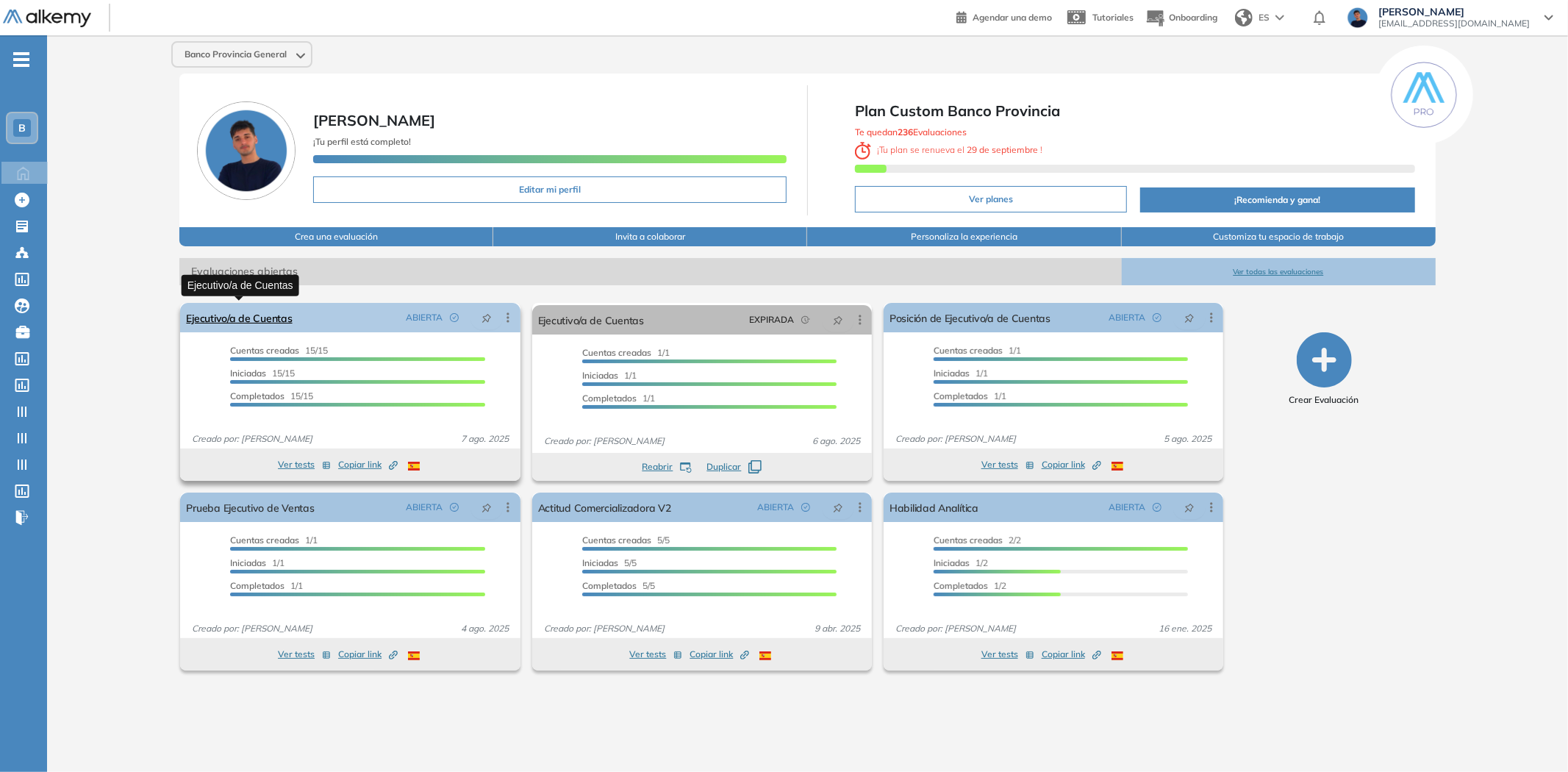
click at [261, 309] on link "Ejecutivo/a de Cuentas" at bounding box center [239, 318] width 106 height 29
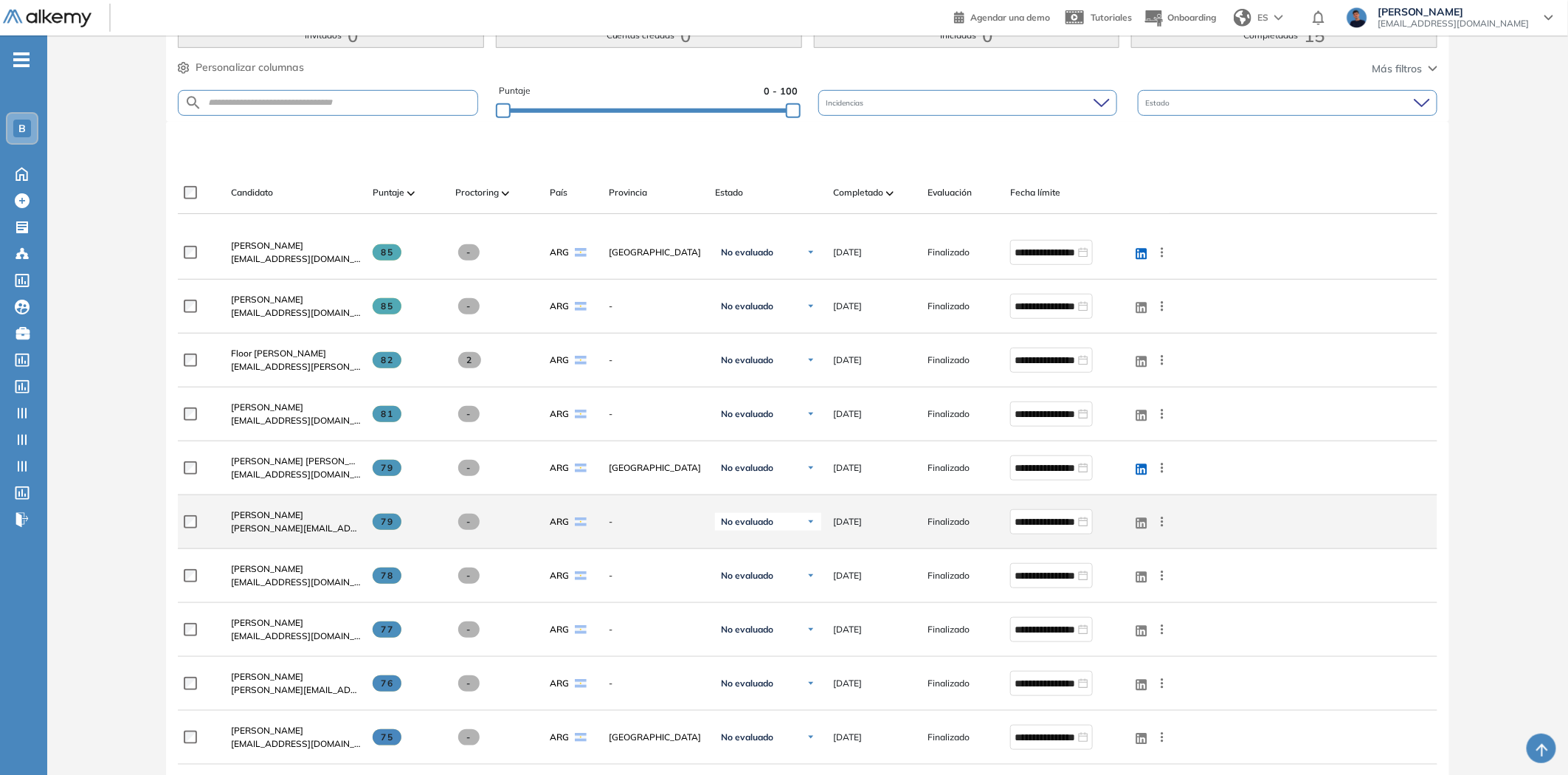
scroll to position [246, 0]
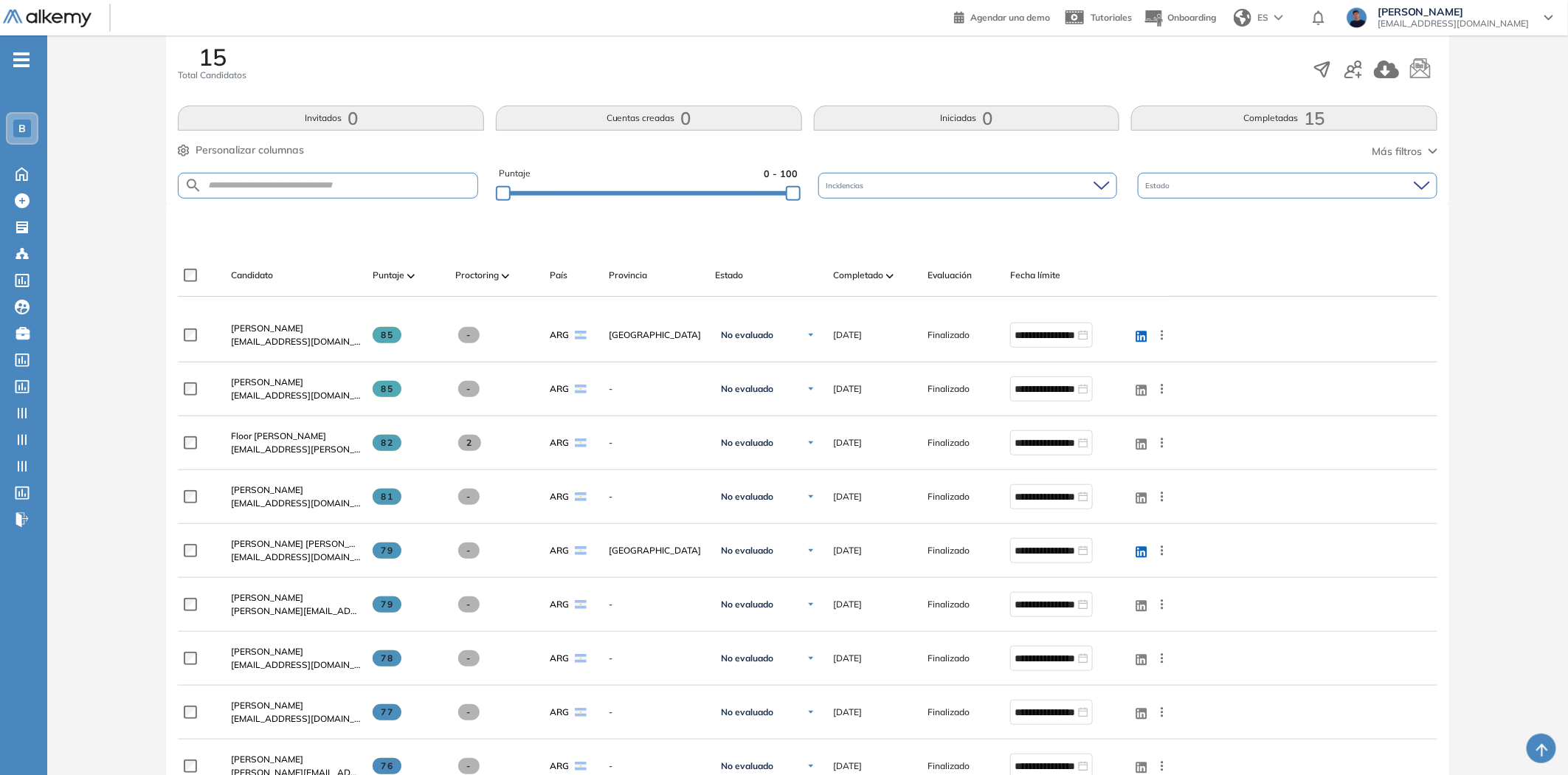
click at [180, 307] on div at bounding box center [807, 302] width 1259 height 12
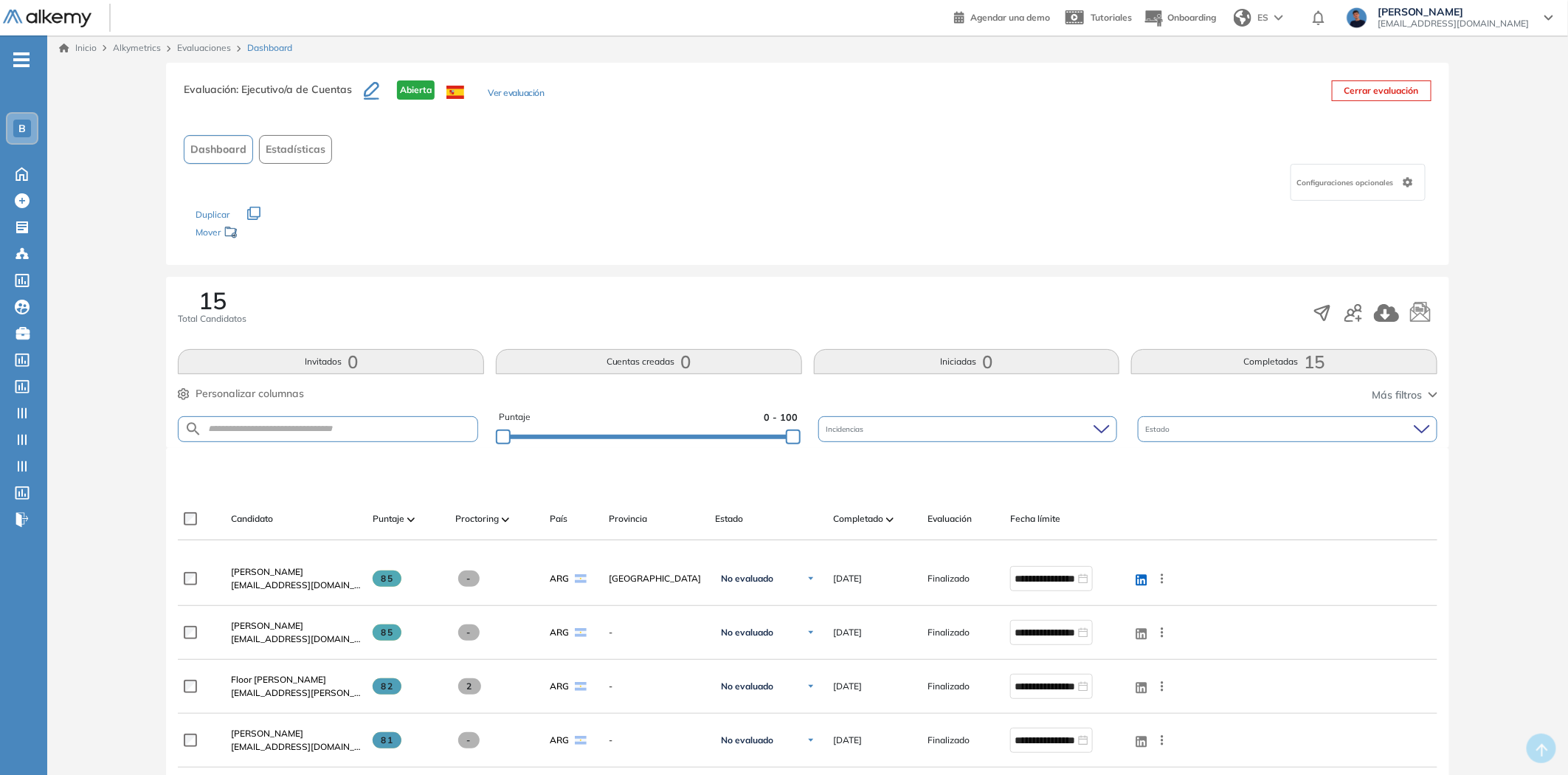
scroll to position [0, 0]
drag, startPoint x: 241, startPoint y: 87, endPoint x: 349, endPoint y: 94, distance: 108.2
click at [349, 94] on span ": Ejecutivo/a de Cuentas" at bounding box center [293, 92] width 115 height 14
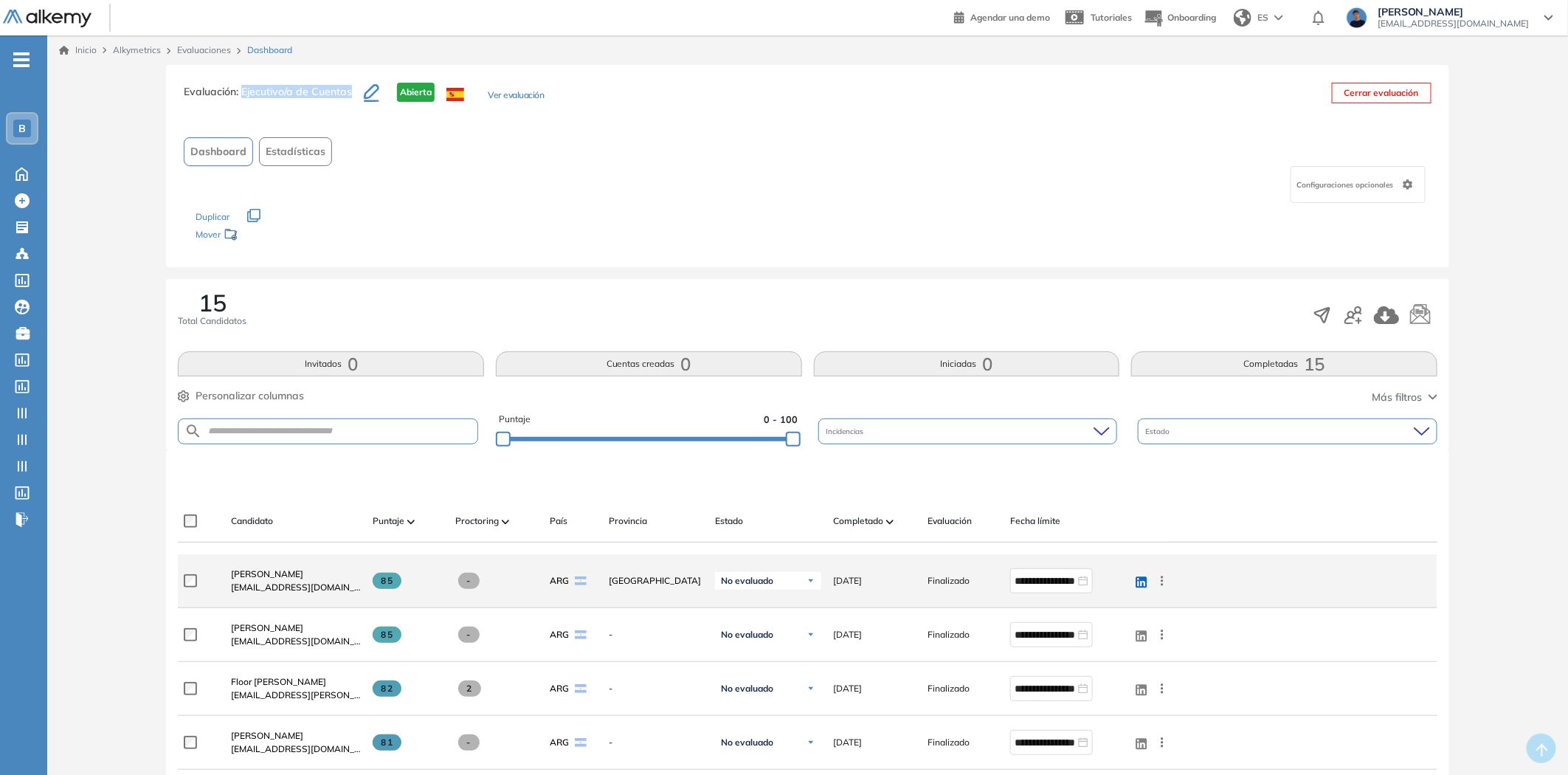
copy span "Ejecutivo/a de Cuentas"
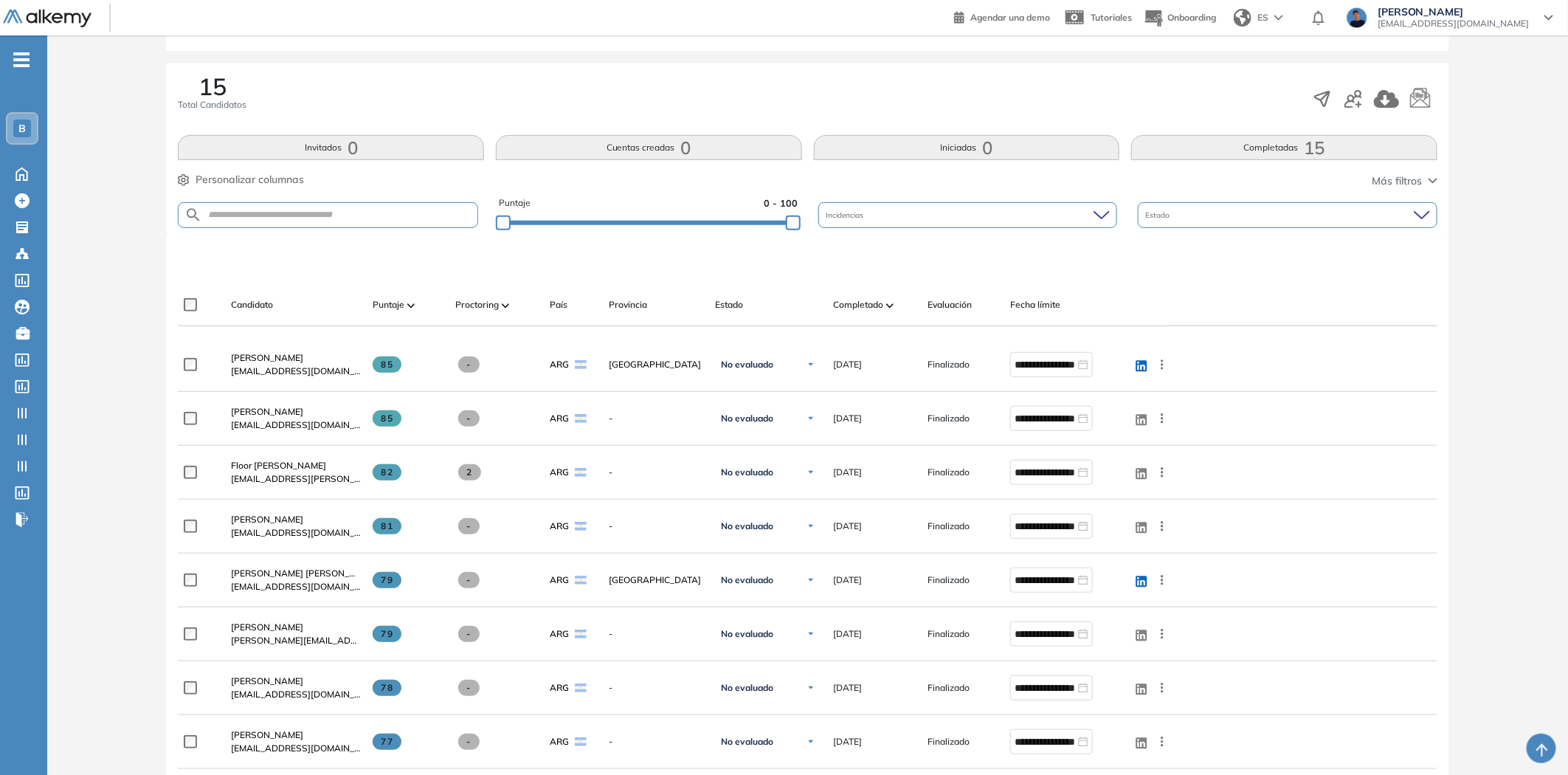
scroll to position [82, 0]
